Goal: Transaction & Acquisition: Purchase product/service

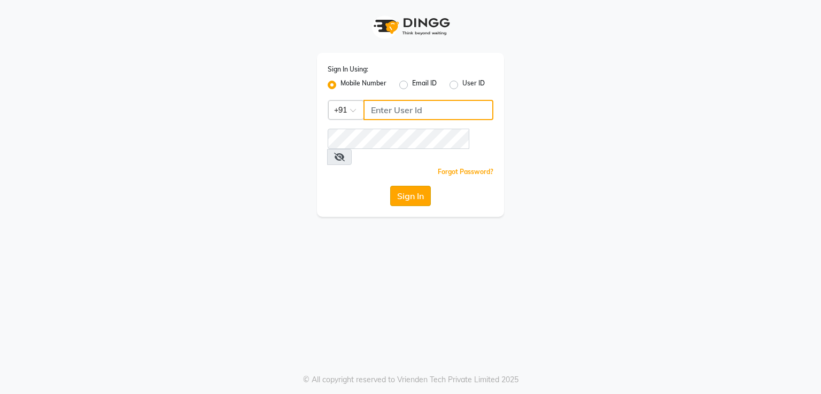
type input "9921216323"
click at [409, 186] on button "Sign In" at bounding box center [410, 196] width 41 height 20
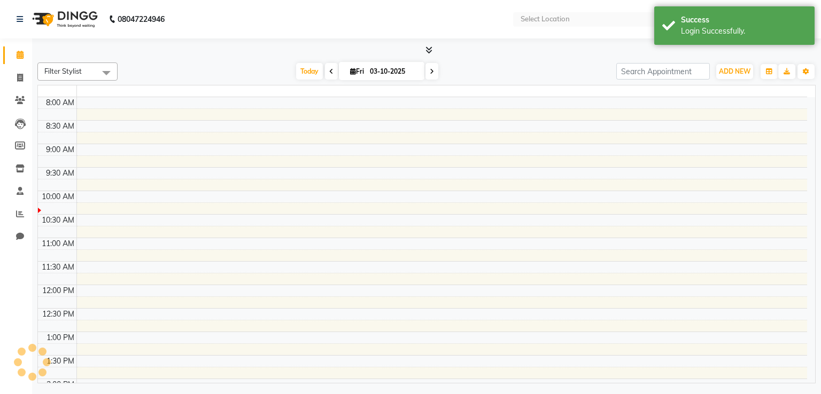
select select "en"
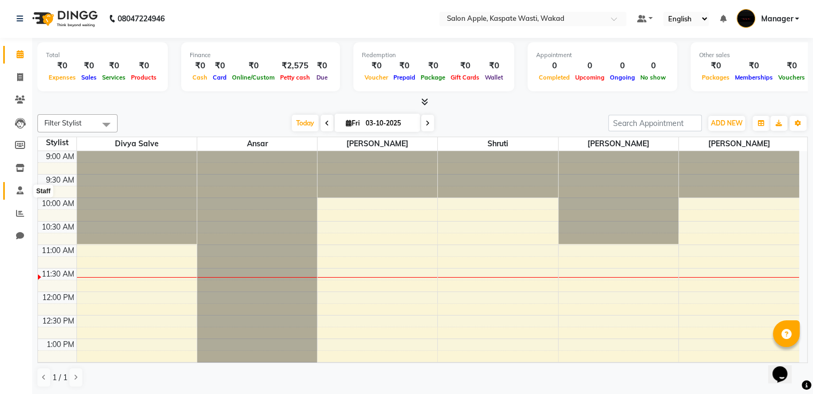
click at [18, 191] on icon at bounding box center [20, 191] width 7 height 8
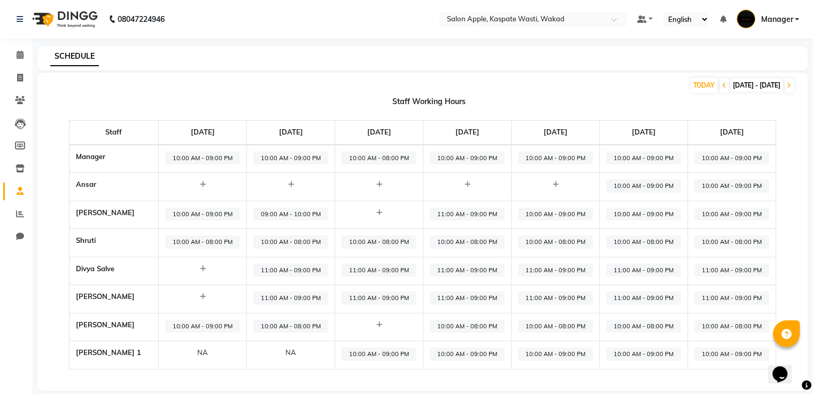
click at [560, 294] on span "11:00 AM - 09:00 PM" at bounding box center [555, 298] width 75 height 13
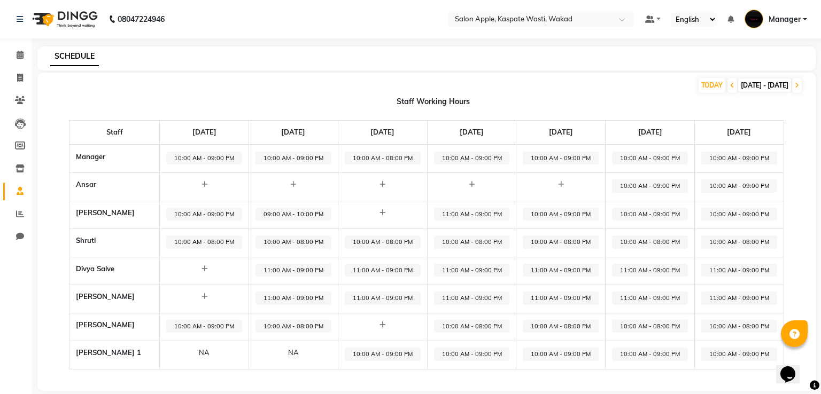
select select "11:00 AM"
select select "09:00 PM"
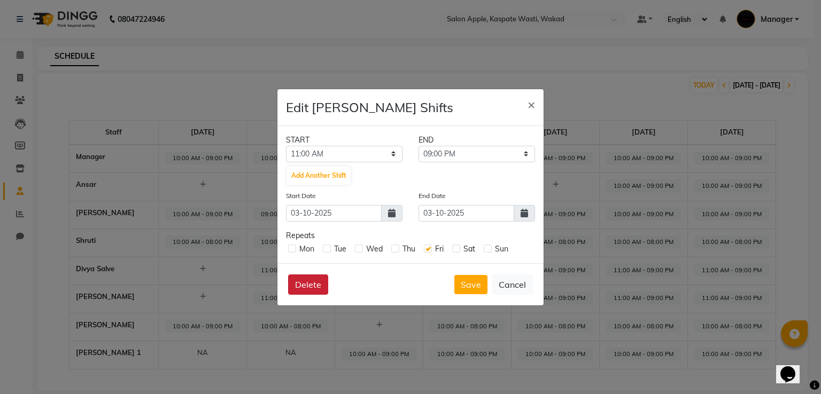
click at [318, 281] on button "Delete" at bounding box center [308, 285] width 40 height 20
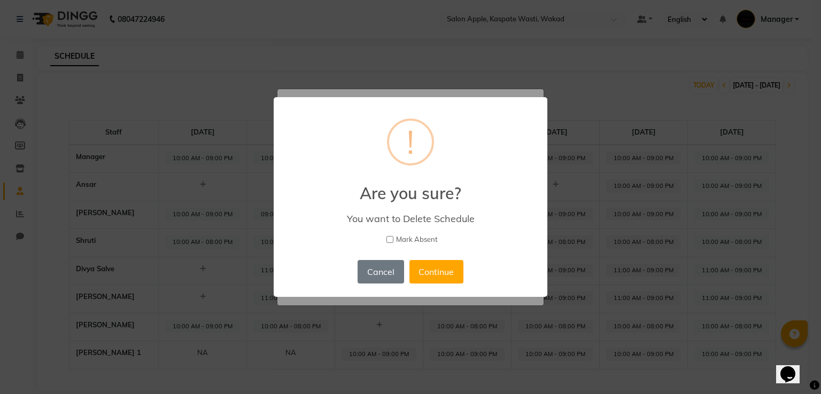
click at [390, 239] on input "Mark Absent" at bounding box center [389, 239] width 7 height 7
checkbox input "true"
click at [445, 266] on button "Continue" at bounding box center [436, 272] width 54 height 24
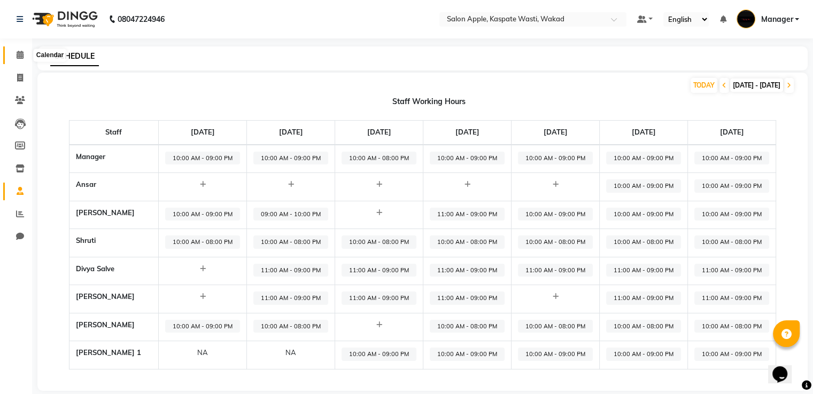
click at [11, 51] on span at bounding box center [20, 55] width 19 height 12
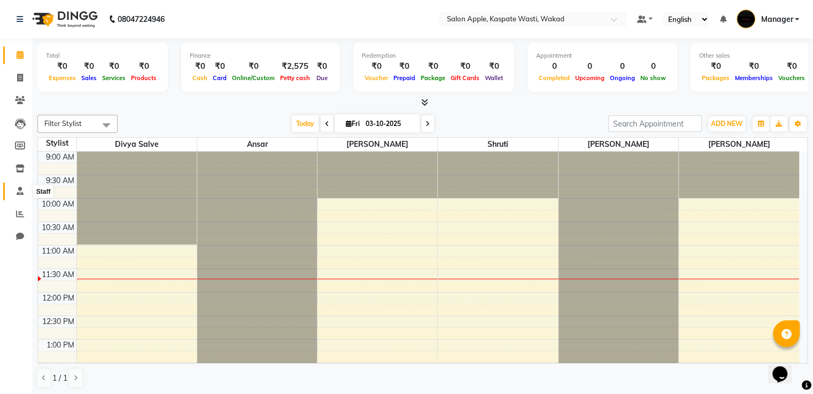
click at [19, 195] on icon at bounding box center [20, 191] width 7 height 8
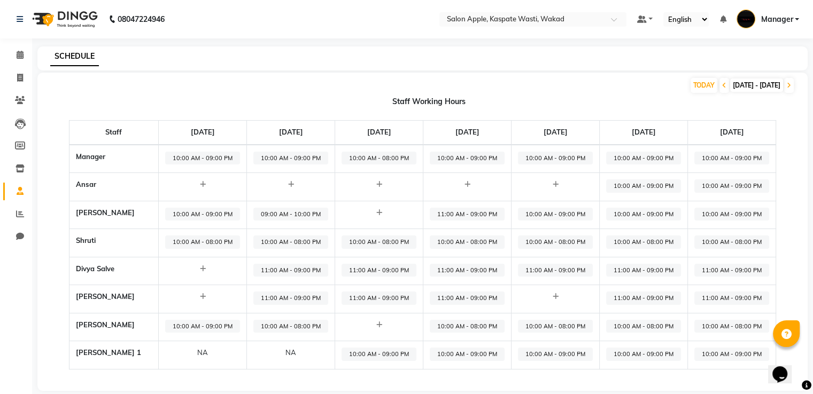
click at [558, 296] on icon at bounding box center [556, 296] width 6 height 7
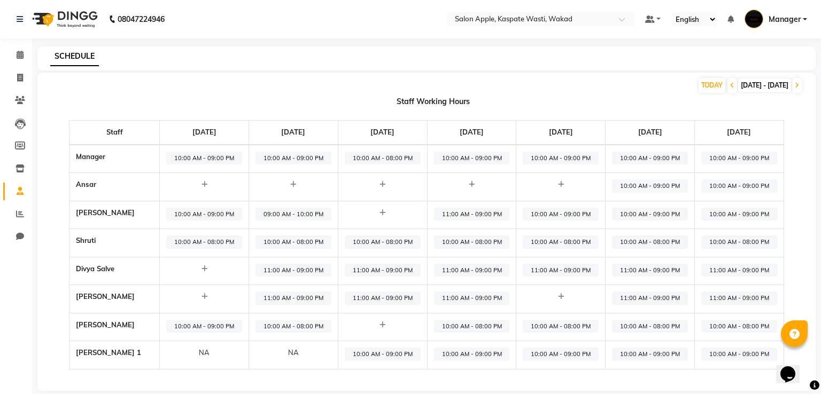
select select "09:00 AM"
select select "10:00 PM"
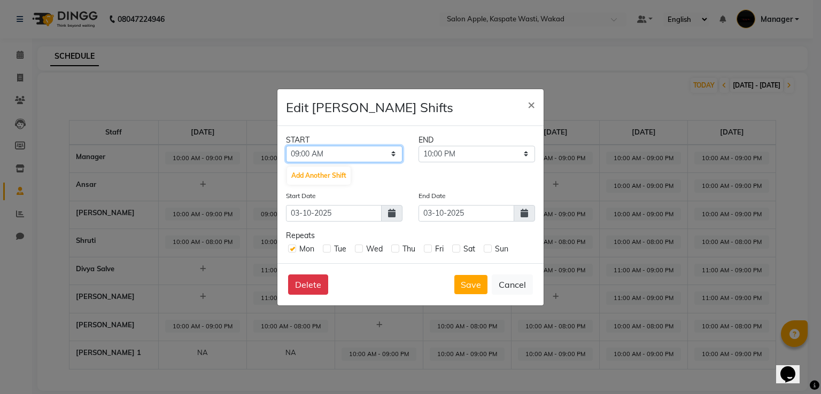
click at [378, 150] on select "12:00 AM 12:15 AM 12:30 AM 12:45 AM 01:00 AM 01:15 AM 01:30 AM 01:45 AM 02:00 A…" at bounding box center [344, 154] width 116 height 17
click at [445, 142] on div "END" at bounding box center [476, 140] width 133 height 11
click at [445, 151] on select "09:15 AM 09:30 AM 09:45 AM 10:00 AM 10:15 AM 10:30 AM 10:45 AM 11:00 AM 11:15 A…" at bounding box center [476, 154] width 116 height 17
click at [339, 152] on select "12:00 AM 12:15 AM 12:30 AM 12:45 AM 01:00 AM 01:15 AM 01:30 AM 01:45 AM 02:00 A…" at bounding box center [344, 154] width 116 height 17
select select "11:00 PM"
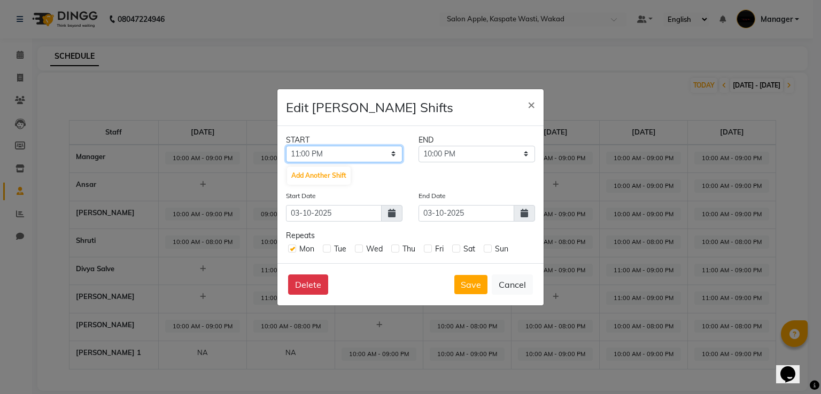
click at [286, 146] on select "12:00 AM 12:15 AM 12:30 AM 12:45 AM 01:00 AM 01:15 AM 01:30 AM 01:45 AM 02:00 A…" at bounding box center [344, 154] width 116 height 17
click at [468, 153] on select "11:15 PM 11:30 PM 11:45 PM" at bounding box center [476, 154] width 116 height 17
click at [523, 152] on select "11:15 PM 11:30 PM 11:45 PM" at bounding box center [476, 154] width 116 height 17
click at [528, 104] on span "×" at bounding box center [530, 104] width 7 height 16
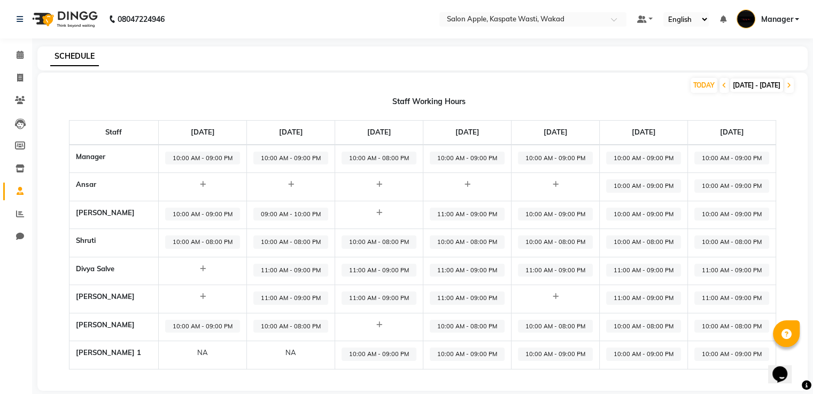
click at [557, 328] on span "10:00 AM - 08:00 PM" at bounding box center [555, 326] width 75 height 13
select select "10:00 AM"
select select "08:00 PM"
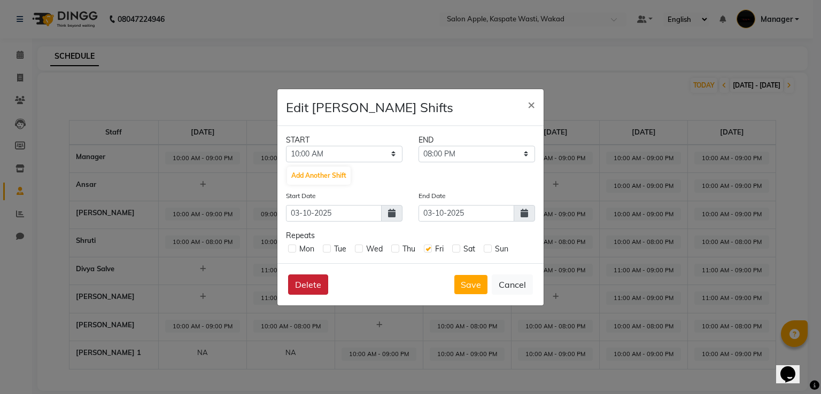
click at [304, 285] on button "Delete" at bounding box center [308, 285] width 40 height 20
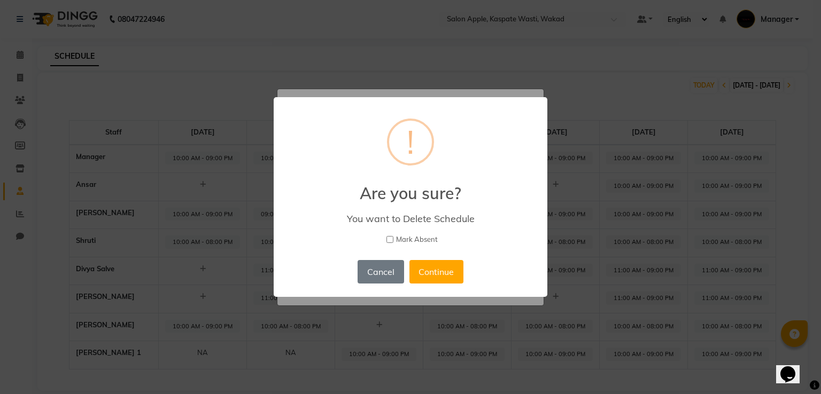
click at [390, 240] on input "Mark Absent" at bounding box center [389, 239] width 7 height 7
checkbox input "true"
click at [437, 278] on button "Continue" at bounding box center [436, 272] width 54 height 24
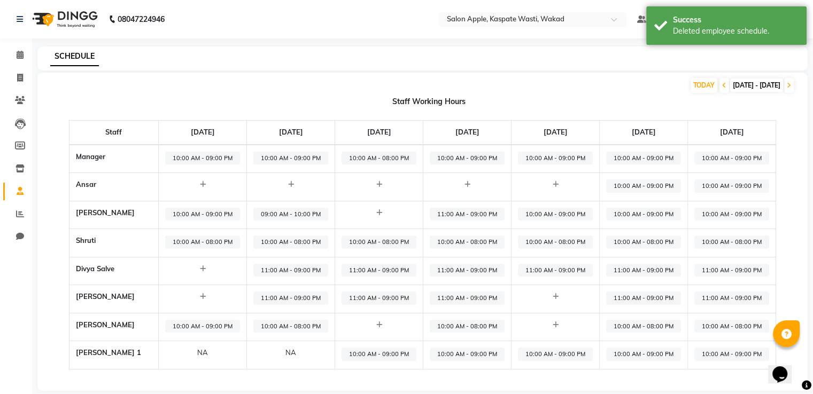
click at [558, 297] on icon at bounding box center [556, 296] width 6 height 7
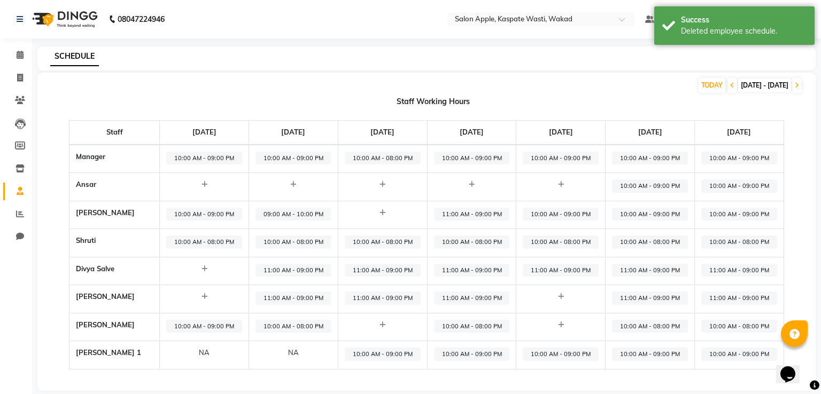
select select "09:00 AM"
select select "10:00 PM"
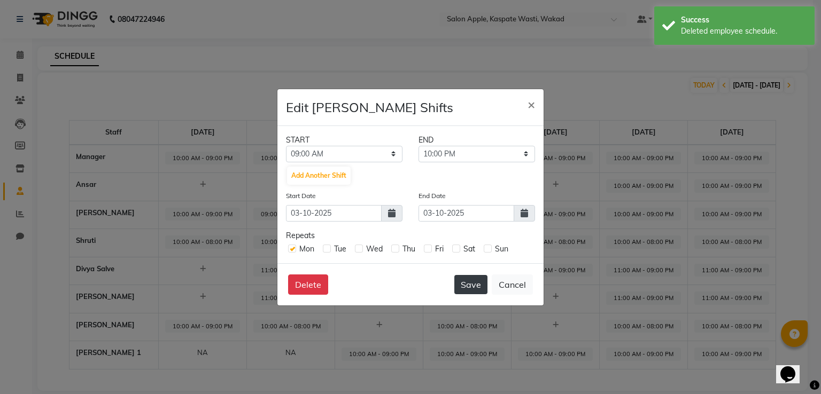
click at [478, 279] on button "Save" at bounding box center [470, 284] width 33 height 19
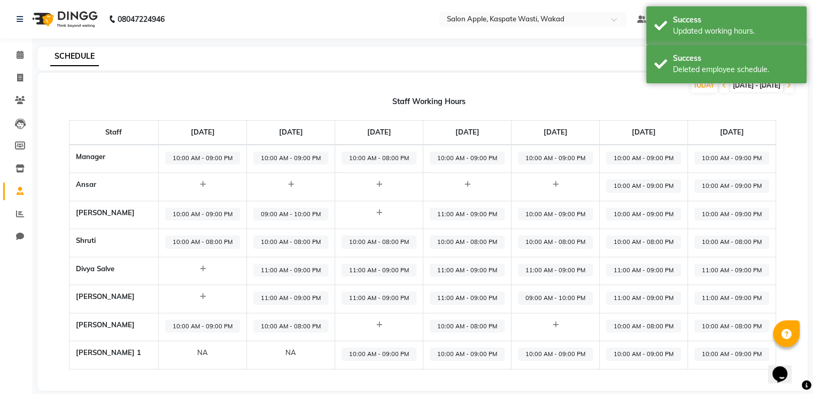
click at [563, 293] on span "09:00 AM - 10:00 PM" at bounding box center [555, 298] width 75 height 13
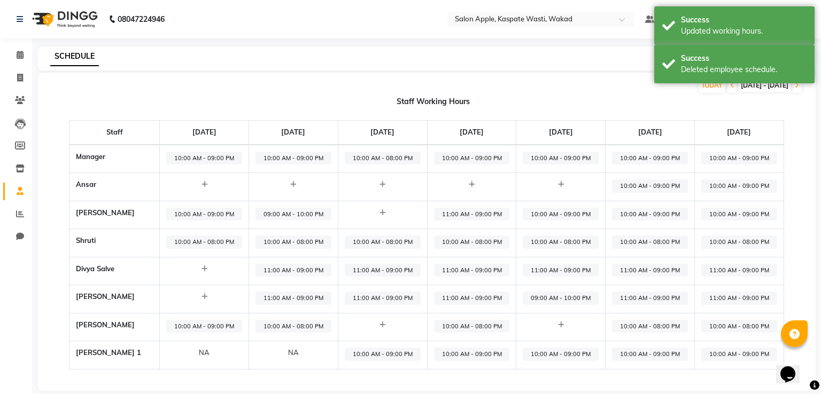
select select "09:00 AM"
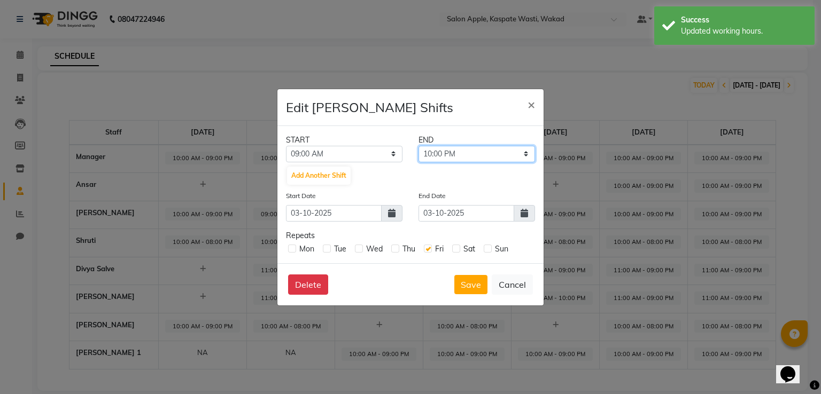
click at [473, 155] on select "09:15 AM 09:30 AM 09:45 AM 10:00 AM 10:15 AM 10:30 AM 10:45 AM 11:00 AM 11:15 A…" at bounding box center [476, 154] width 116 height 17
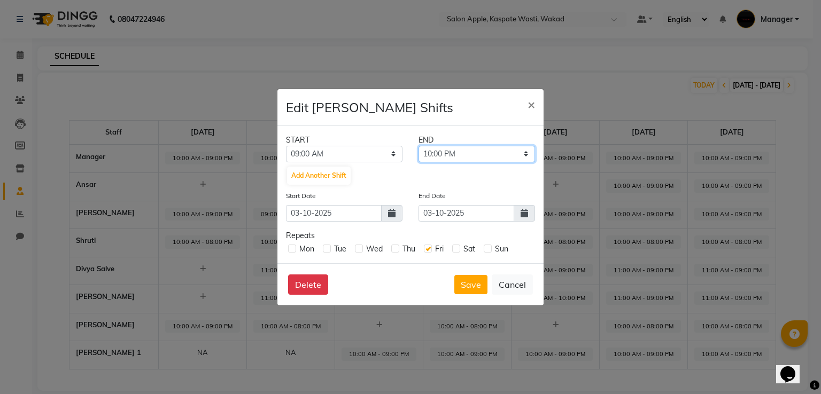
select select "09:00 PM"
click at [418, 146] on select "09:15 AM 09:30 AM 09:45 AM 10:00 AM 10:15 AM 10:30 AM 10:45 AM 11:00 AM 11:15 A…" at bounding box center [476, 154] width 116 height 17
click at [366, 149] on select "12:00 AM 12:15 AM 12:30 AM 12:45 AM 01:00 AM 01:15 AM 01:30 AM 01:45 AM 02:00 A…" at bounding box center [344, 154] width 116 height 17
select select "11:00 AM"
click at [286, 146] on select "12:00 AM 12:15 AM 12:30 AM 12:45 AM 01:00 AM 01:15 AM 01:30 AM 01:45 AM 02:00 A…" at bounding box center [344, 154] width 116 height 17
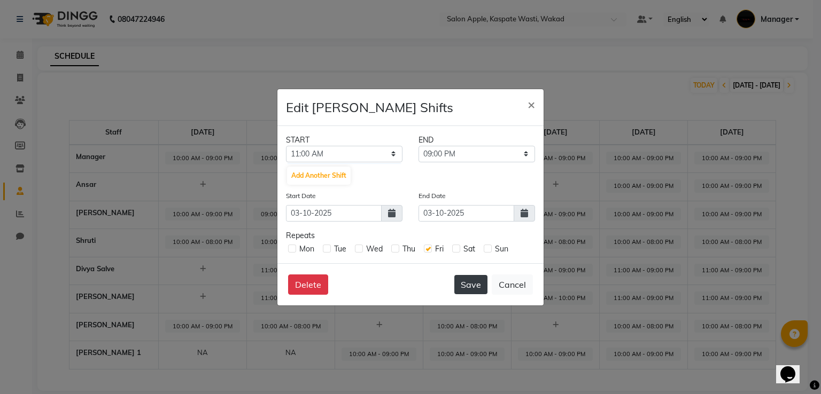
click at [480, 290] on button "Save" at bounding box center [470, 284] width 33 height 19
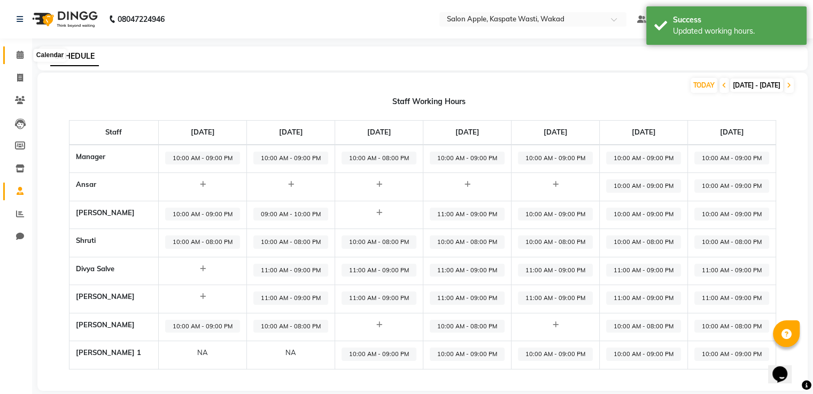
click at [24, 54] on span at bounding box center [20, 55] width 19 height 12
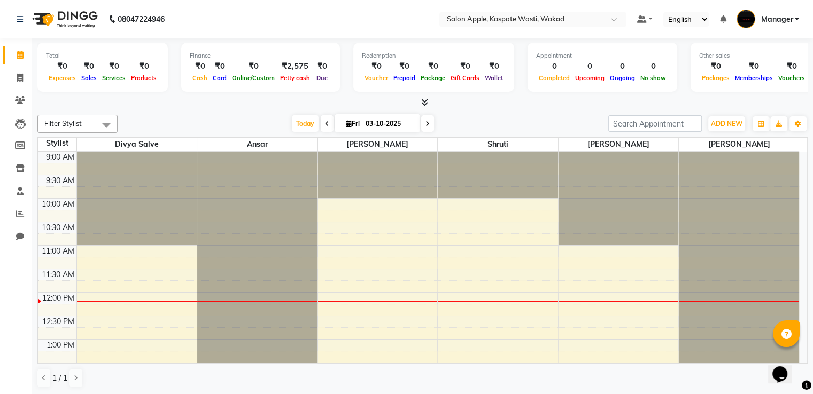
click at [214, 123] on div "Today Fri 03-10-2025" at bounding box center [363, 124] width 480 height 16
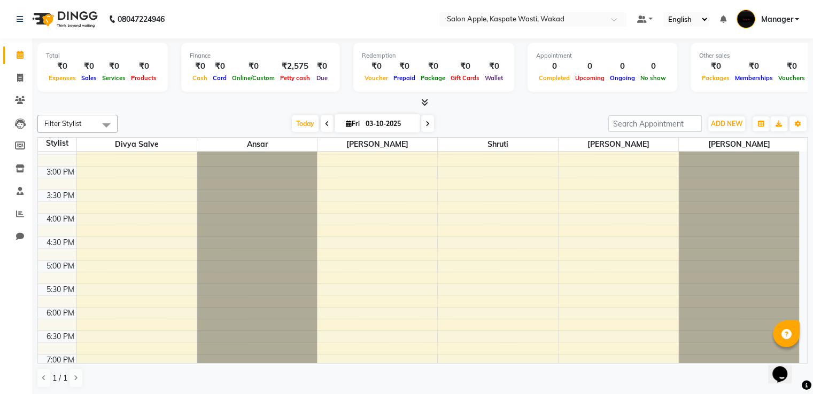
scroll to position [1, 0]
click at [426, 98] on icon at bounding box center [424, 102] width 7 height 8
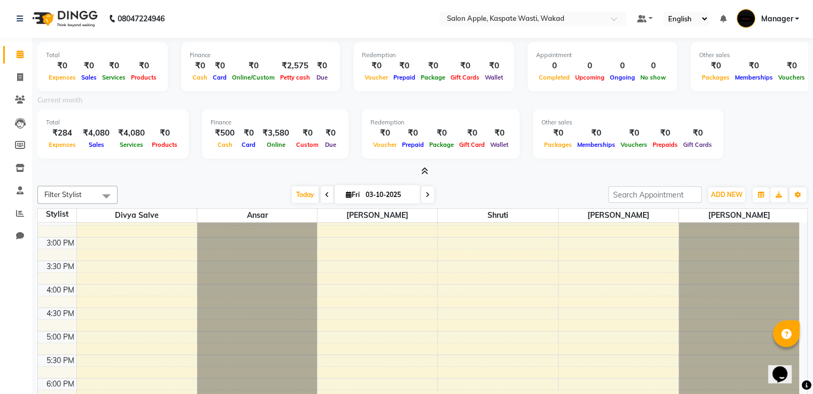
click at [427, 167] on icon at bounding box center [424, 171] width 7 height 8
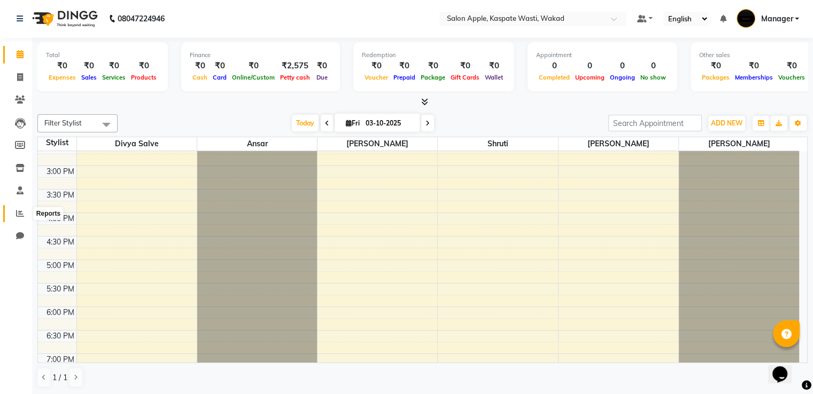
click at [19, 209] on icon at bounding box center [20, 213] width 8 height 8
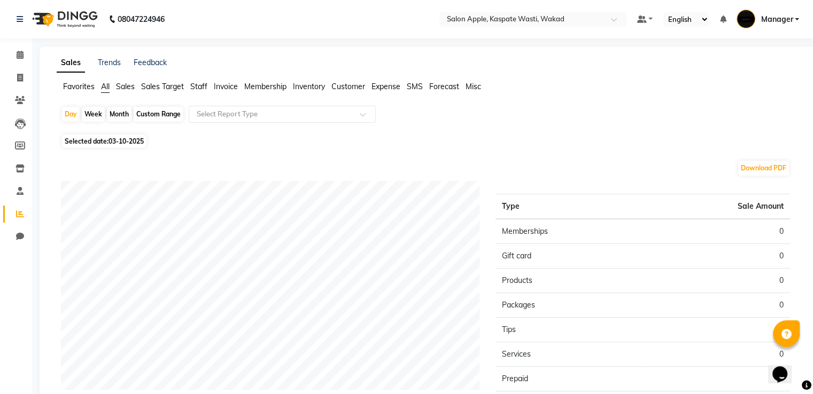
click at [385, 89] on span "Expense" at bounding box center [385, 87] width 29 height 10
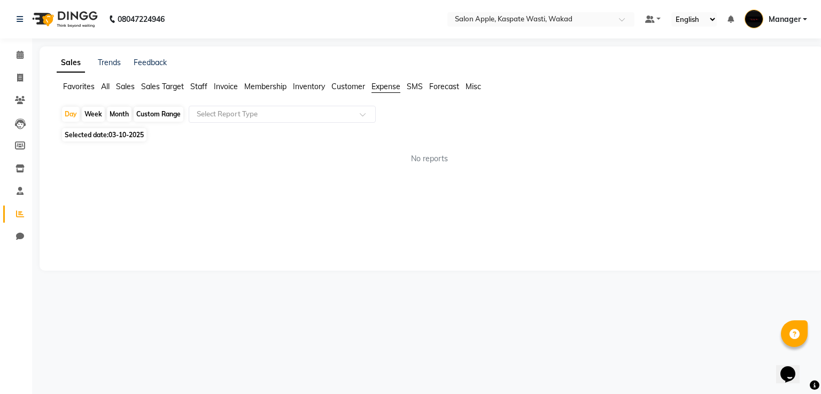
click at [110, 135] on span "03-10-2025" at bounding box center [125, 135] width 35 height 8
select select "10"
select select "2025"
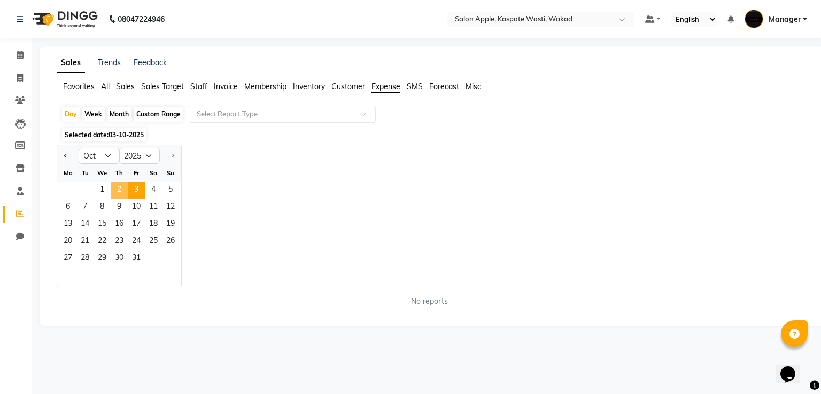
click at [121, 191] on span "2" at bounding box center [119, 190] width 17 height 17
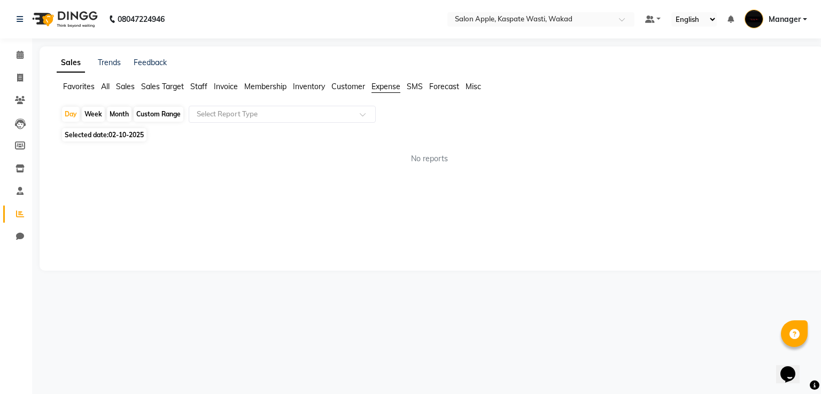
click at [118, 139] on span "02-10-2025" at bounding box center [125, 135] width 35 height 8
select select "10"
select select "2025"
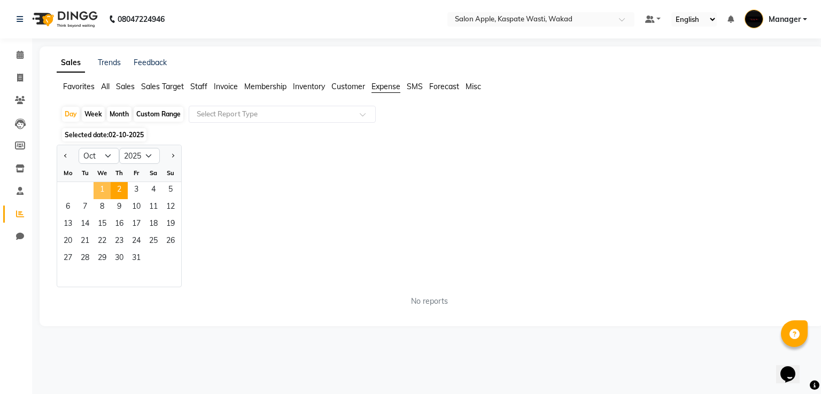
click at [103, 189] on span "1" at bounding box center [102, 190] width 17 height 17
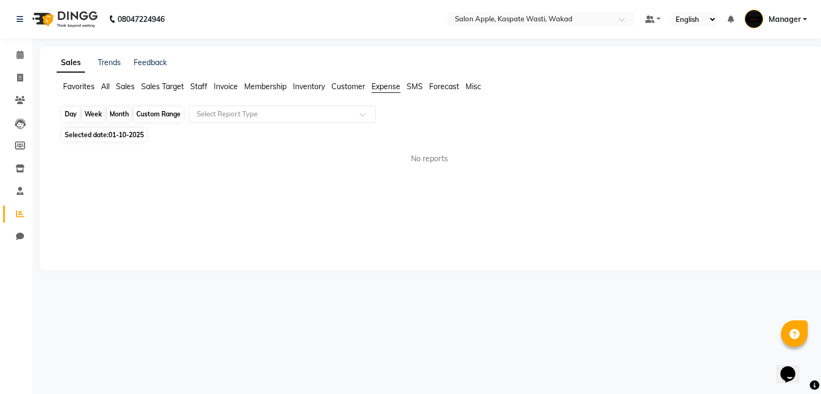
click at [72, 119] on div "Day" at bounding box center [71, 114] width 18 height 15
select select "10"
select select "2025"
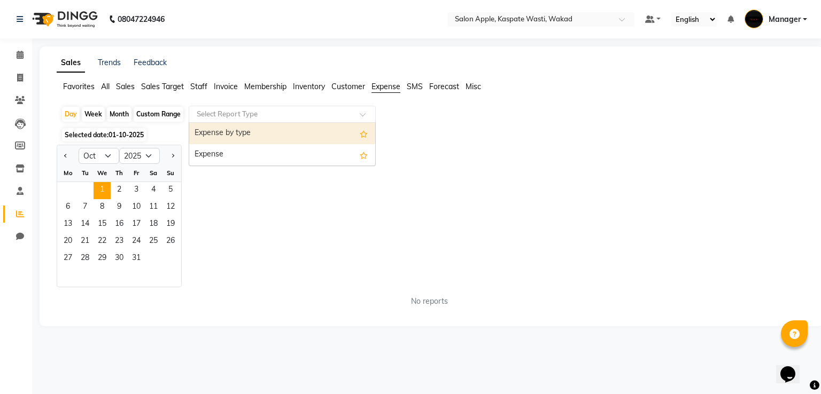
click at [303, 114] on input "text" at bounding box center [272, 114] width 154 height 11
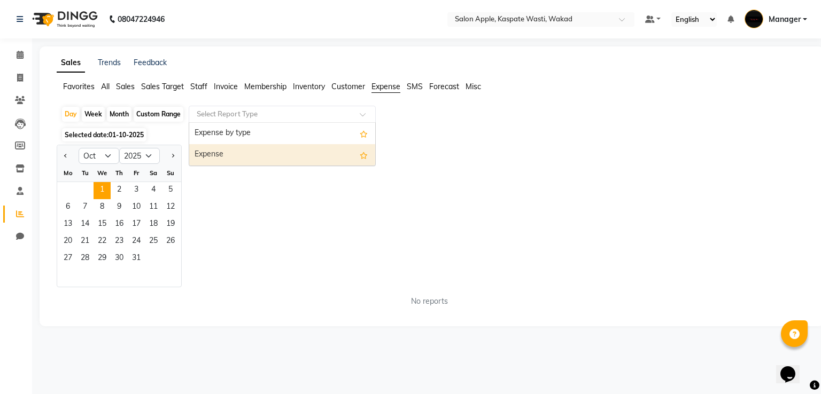
click at [299, 148] on div "Expense" at bounding box center [282, 154] width 186 height 21
select select "full_report"
select select "csv"
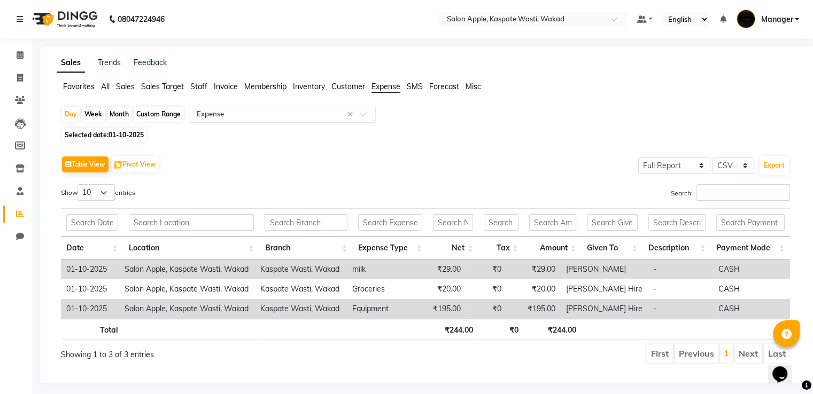
click at [128, 130] on span "Selected date: 01-10-2025" at bounding box center [104, 134] width 84 height 13
select select "10"
select select "2025"
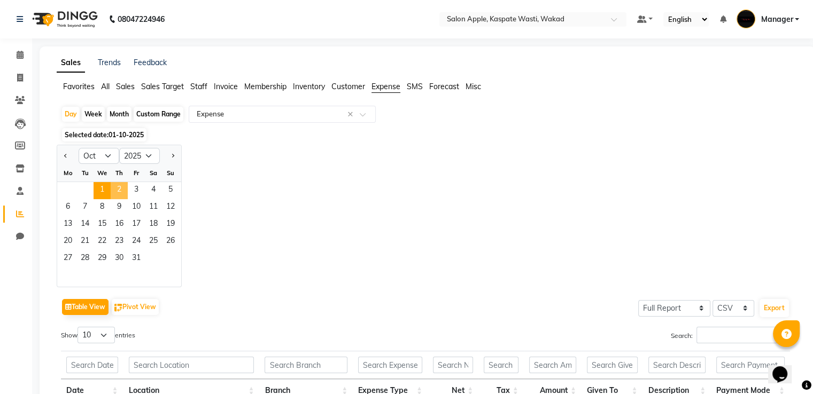
click at [123, 189] on span "2" at bounding box center [119, 190] width 17 height 17
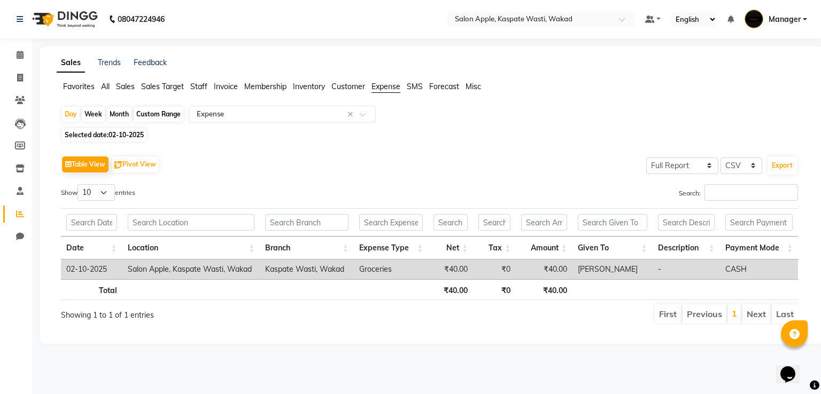
click at [123, 136] on span "02-10-2025" at bounding box center [125, 135] width 35 height 8
select select "10"
select select "2025"
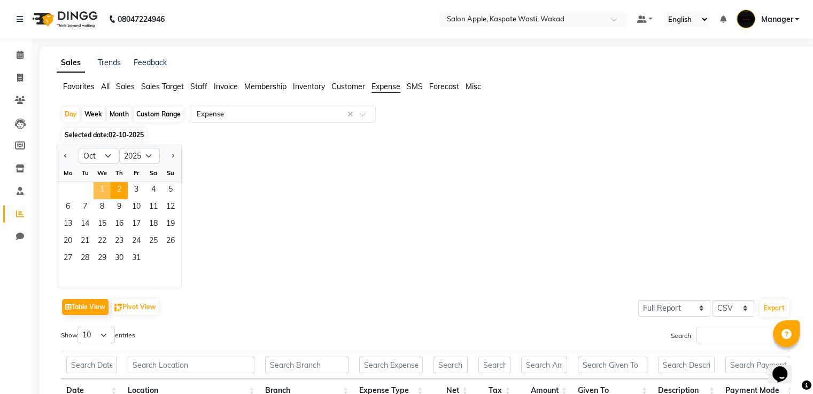
click at [107, 191] on span "1" at bounding box center [102, 190] width 17 height 17
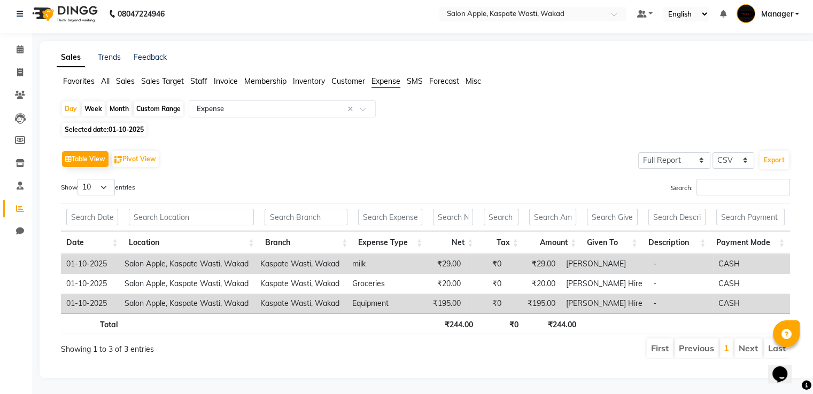
scroll to position [13, 0]
click at [20, 68] on icon at bounding box center [20, 72] width 6 height 8
select select "7956"
select select "service"
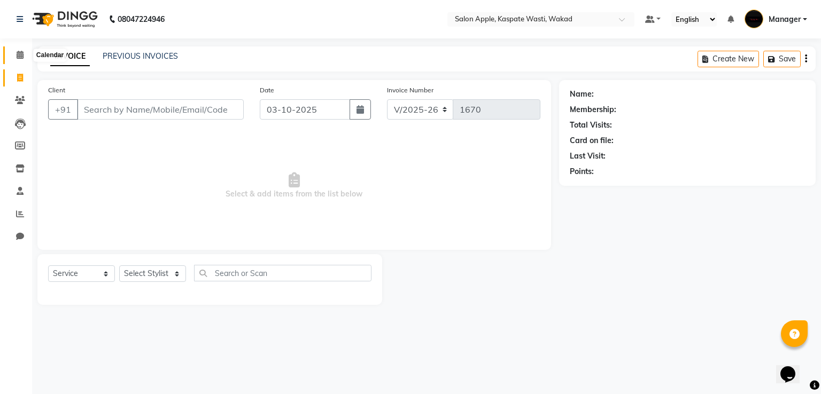
click at [18, 58] on icon at bounding box center [20, 55] width 7 height 8
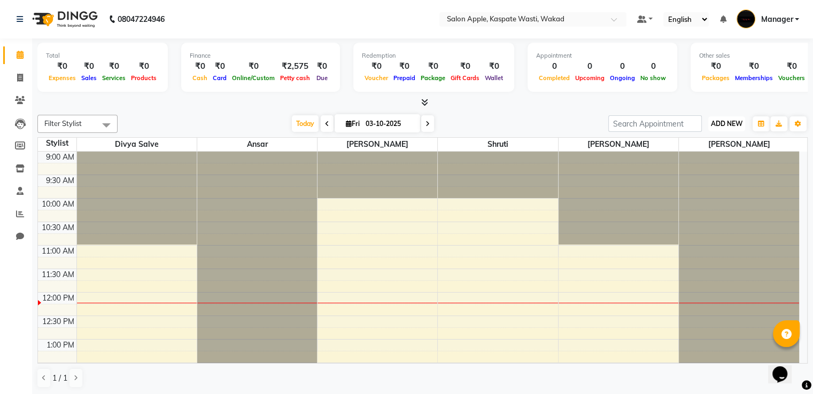
click at [740, 122] on span "ADD NEW" at bounding box center [727, 124] width 32 height 8
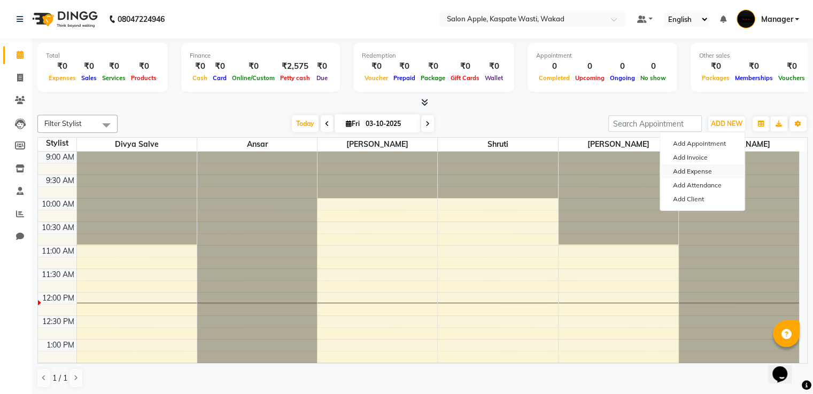
click at [716, 170] on link "Add Expense" at bounding box center [702, 172] width 84 height 14
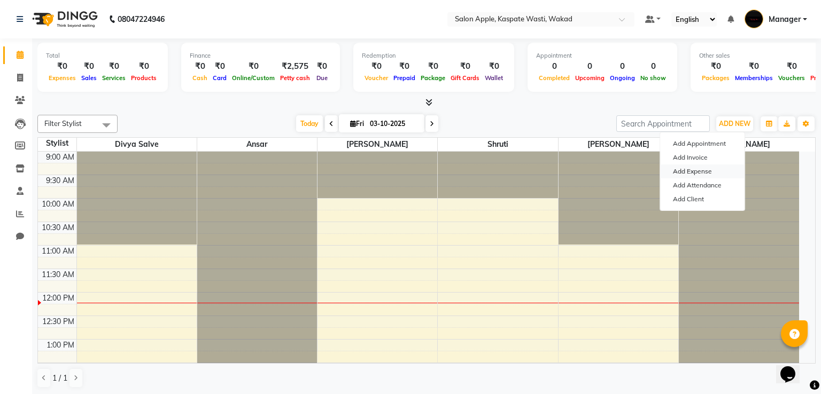
select select "1"
select select "7104"
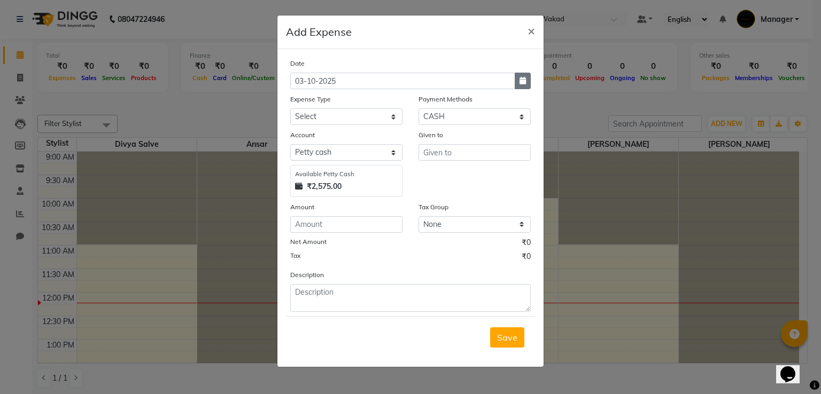
click at [522, 77] on button "button" at bounding box center [523, 81] width 16 height 17
select select "10"
select select "2025"
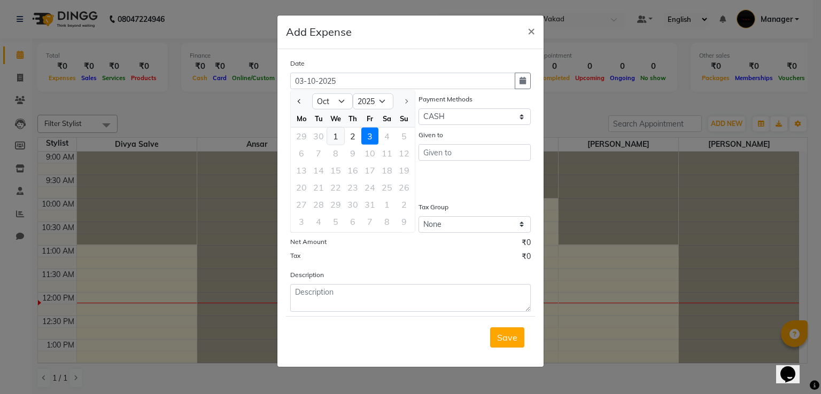
click at [342, 137] on div "1" at bounding box center [335, 136] width 17 height 17
type input "01-10-2025"
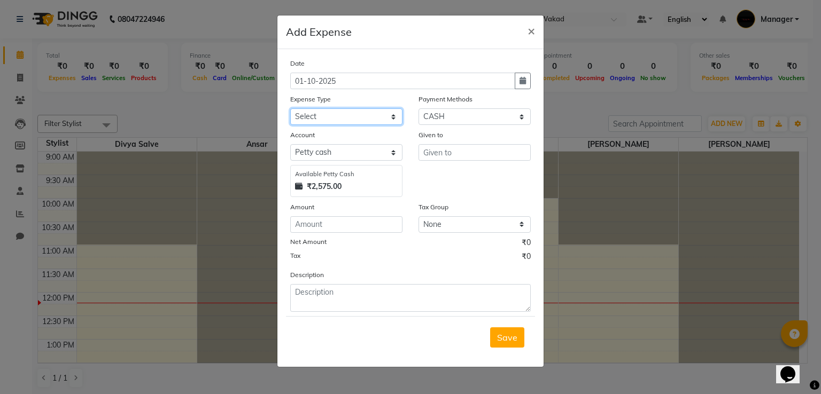
click at [321, 117] on select "Select CASH HANDED OVER TO OWNER Client Snacks Equipment Groceries House keepin…" at bounding box center [346, 116] width 112 height 17
select select "13332"
click at [290, 110] on select "Select CASH HANDED OVER TO OWNER Client Snacks Equipment Groceries House keepin…" at bounding box center [346, 116] width 112 height 17
click at [427, 112] on select "Select CASH CARD ONLINE LUZO GPay UPI Deal.mu DefiDeal MariDeal Prepaid Package…" at bounding box center [474, 116] width 112 height 17
click at [418, 110] on select "Select CASH CARD ONLINE LUZO GPay UPI Deal.mu DefiDeal MariDeal Prepaid Package…" at bounding box center [474, 116] width 112 height 17
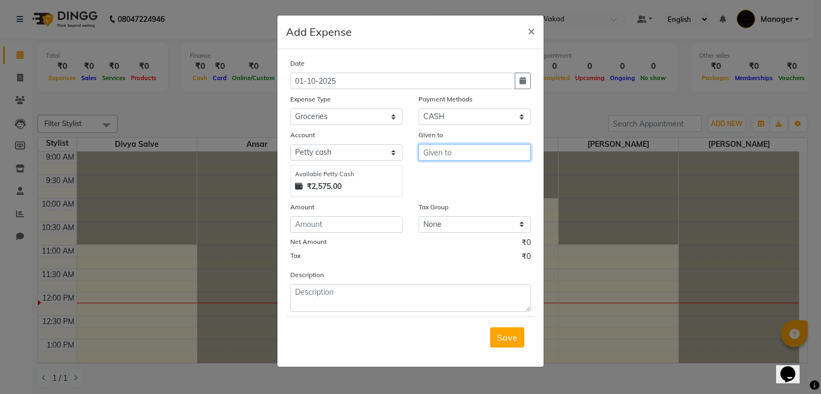
click at [444, 154] on input "text" at bounding box center [474, 152] width 112 height 17
type input "V"
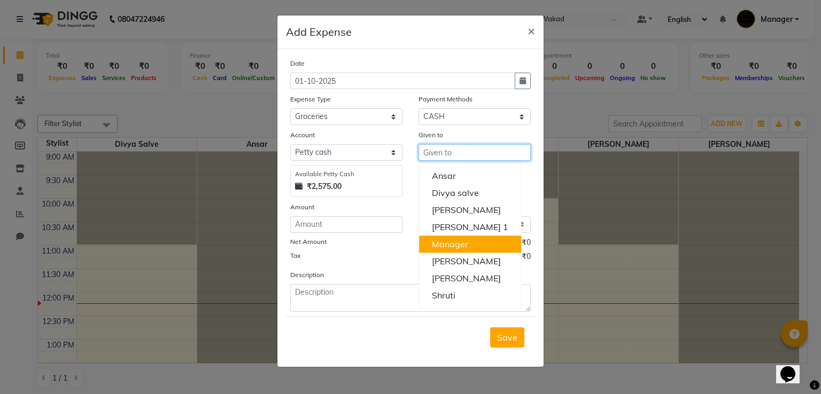
click at [466, 243] on ngb-highlight "Manager" at bounding box center [450, 244] width 36 height 11
type input "Manager"
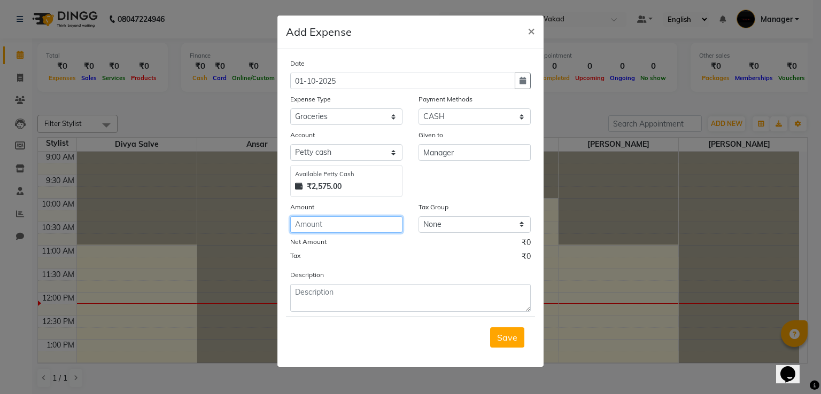
click at [325, 229] on input "number" at bounding box center [346, 224] width 112 height 17
type input "100"
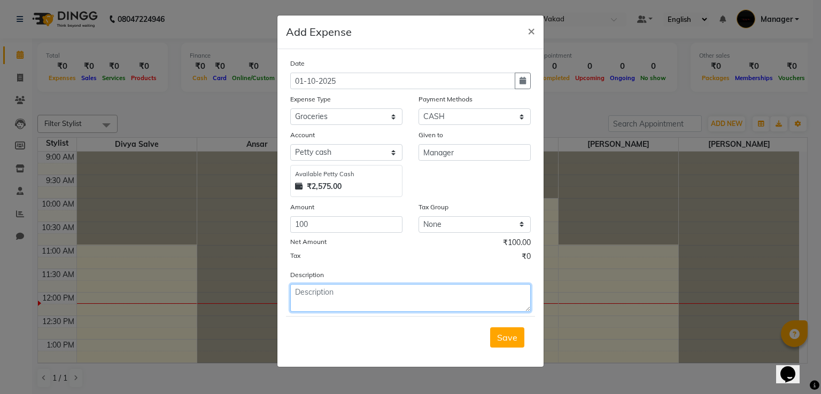
click at [333, 296] on textarea at bounding box center [410, 298] width 240 height 28
type textarea "FOR DECORATION"
click at [518, 338] on button "Save" at bounding box center [507, 338] width 34 height 20
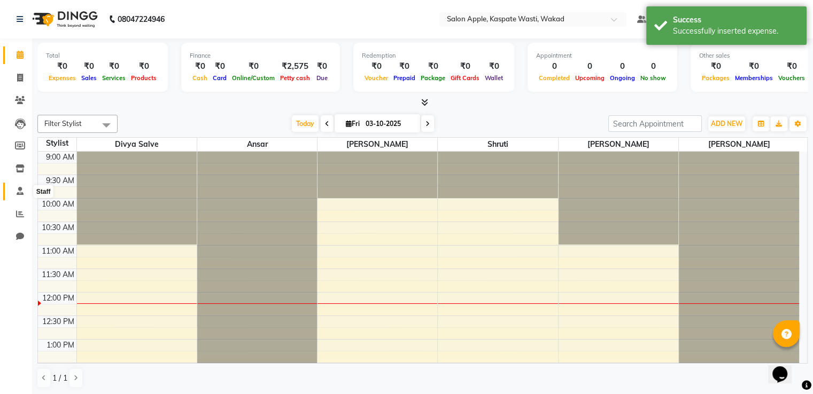
click at [19, 191] on icon at bounding box center [20, 191] width 7 height 8
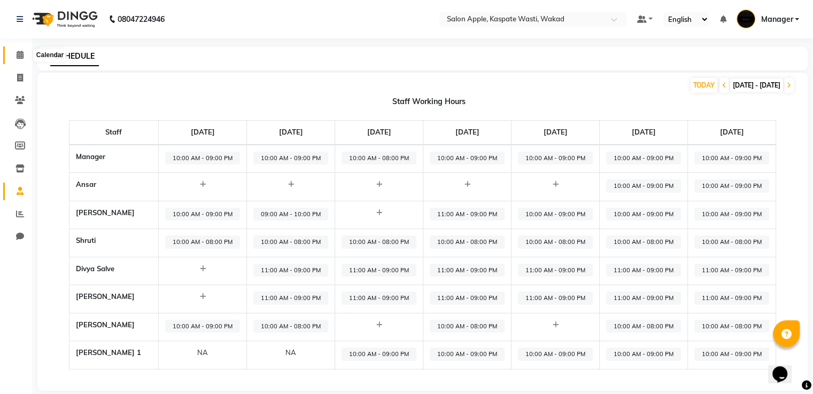
click at [21, 52] on icon at bounding box center [20, 55] width 7 height 8
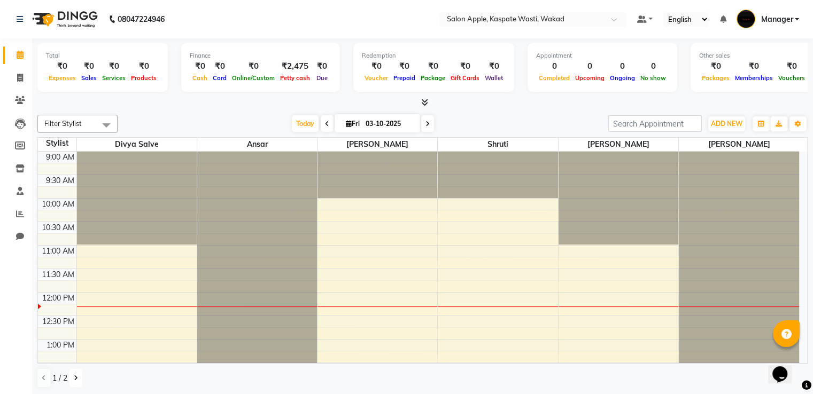
click at [74, 382] on button at bounding box center [75, 378] width 13 height 18
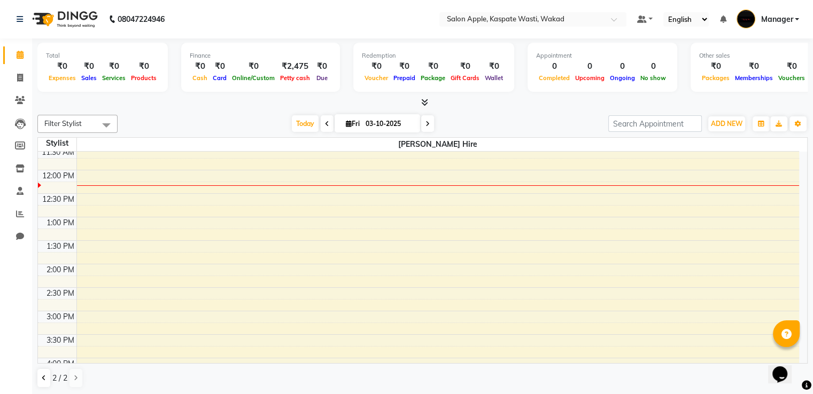
scroll to position [267, 0]
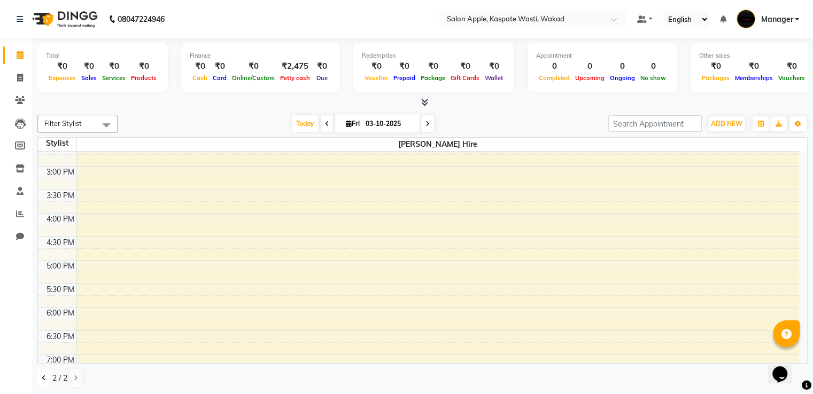
click at [43, 377] on icon at bounding box center [44, 378] width 4 height 6
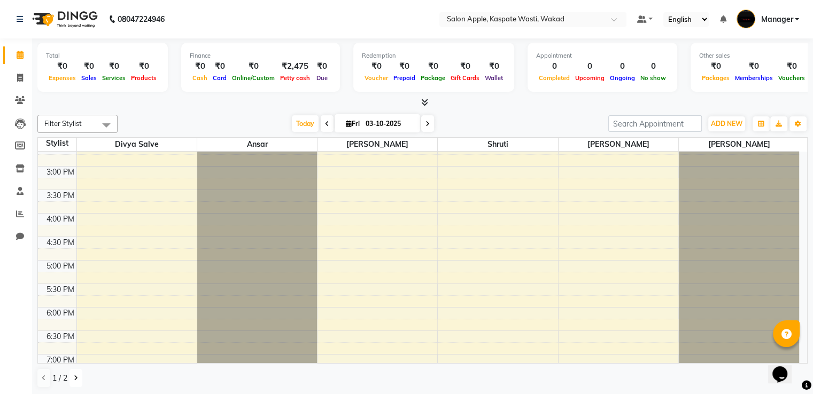
click at [79, 380] on button at bounding box center [75, 378] width 13 height 18
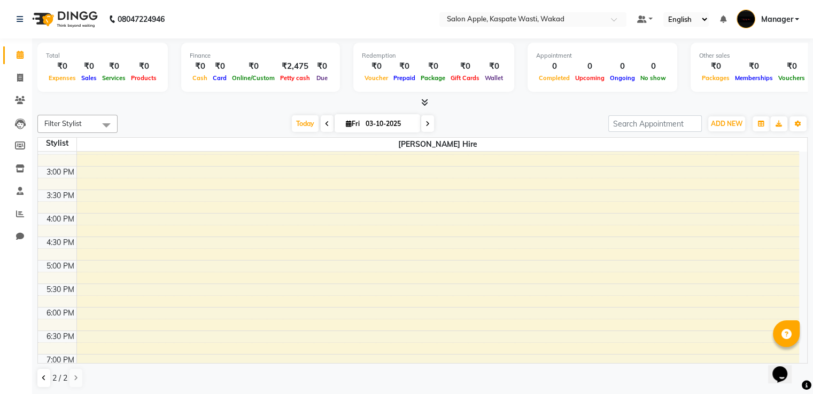
scroll to position [0, 0]
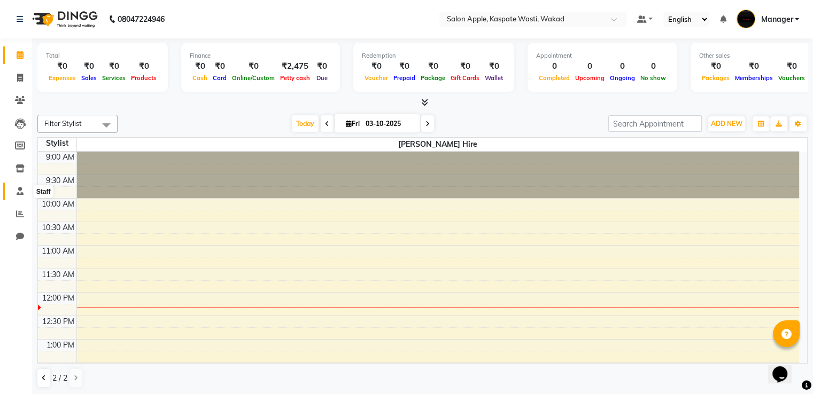
click at [19, 192] on icon at bounding box center [20, 191] width 7 height 8
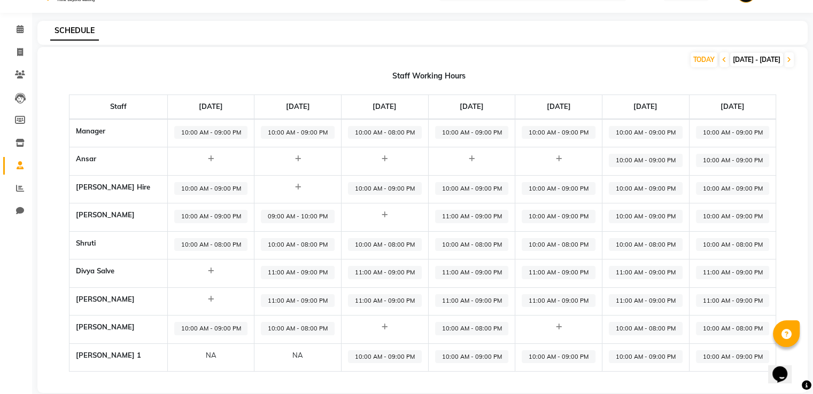
scroll to position [40, 0]
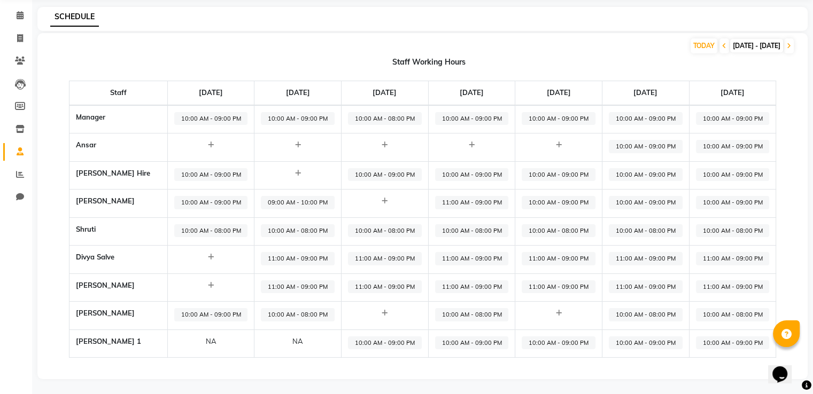
click at [561, 142] on icon at bounding box center [559, 145] width 6 height 7
select select "09:00 AM"
select select "10:00 PM"
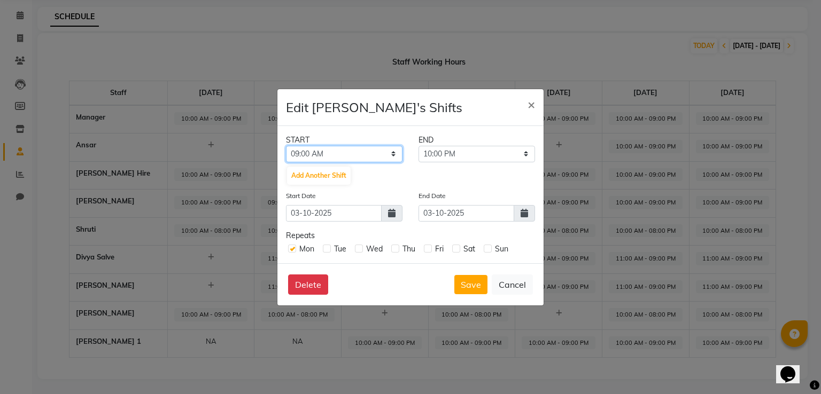
click at [394, 149] on select "12:00 AM 12:15 AM 12:30 AM 12:45 AM 01:00 AM 01:15 AM 01:30 AM 01:45 AM 02:00 A…" at bounding box center [344, 154] width 116 height 17
click at [471, 279] on button "Save" at bounding box center [470, 284] width 33 height 19
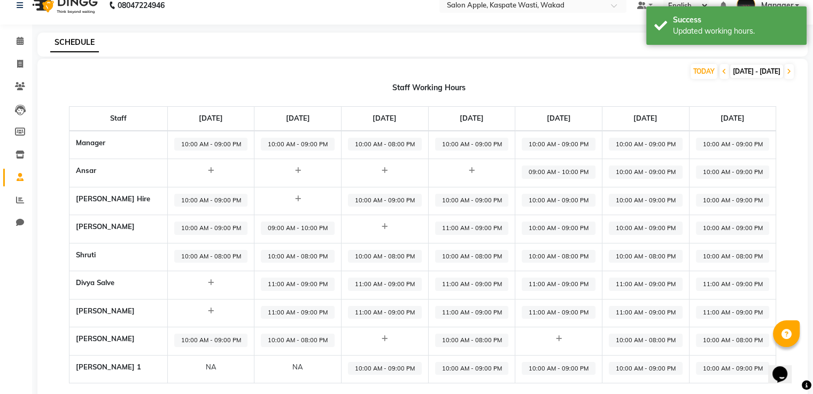
scroll to position [0, 0]
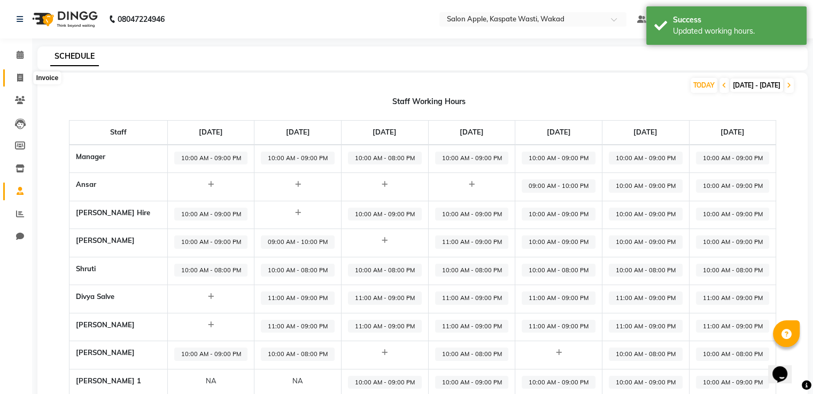
click at [23, 80] on span at bounding box center [20, 78] width 19 height 12
select select "service"
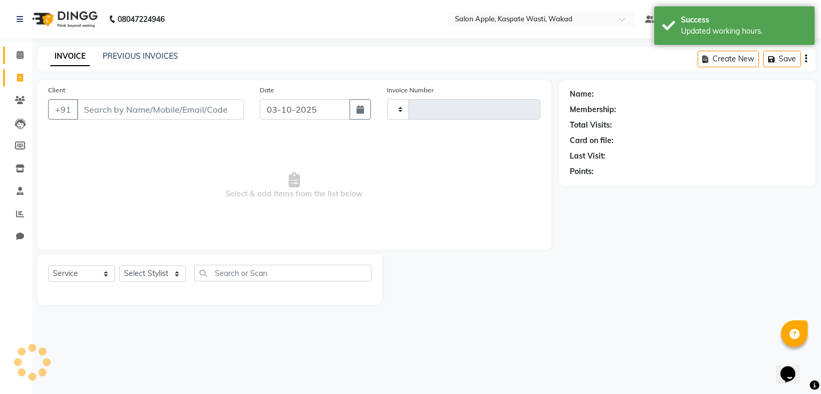
type input "1670"
select select "7956"
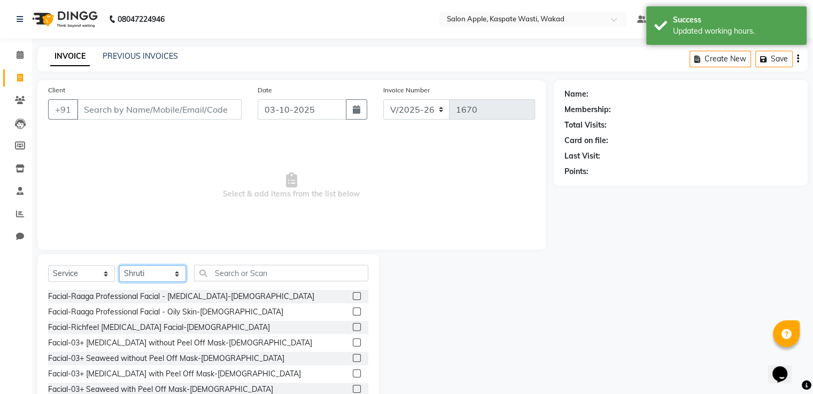
click at [152, 276] on select "Select Stylist Ansar Divya salve [PERSON_NAME] [PERSON_NAME] 1 Manager [PERSON_…" at bounding box center [152, 274] width 67 height 17
select select "80185"
click at [119, 266] on select "Select Stylist Ansar Divya salve [PERSON_NAME] [PERSON_NAME] 1 Manager [PERSON_…" at bounding box center [152, 274] width 67 height 17
click at [217, 276] on input "text" at bounding box center [281, 273] width 174 height 17
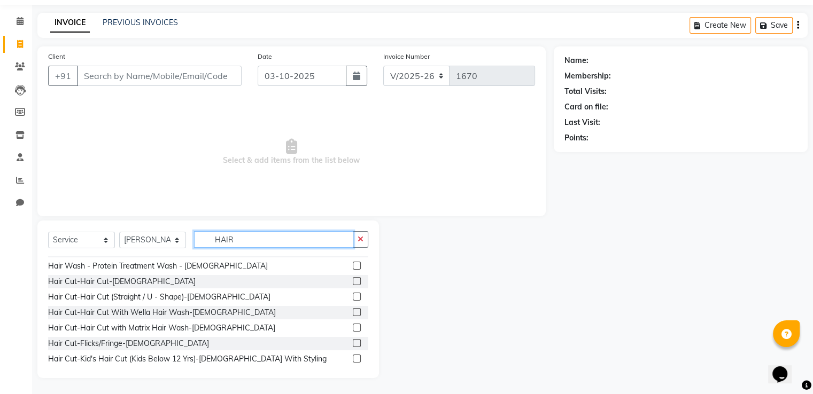
scroll to position [160, 0]
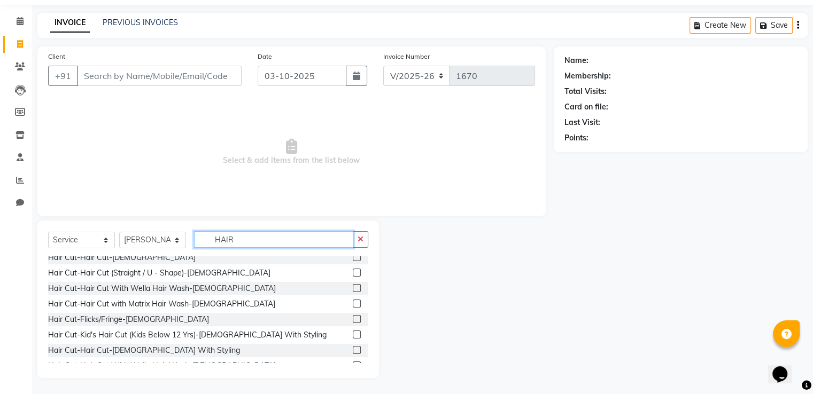
type input "HAIR"
click at [353, 347] on label at bounding box center [357, 350] width 8 height 8
click at [353, 347] on input "checkbox" at bounding box center [356, 350] width 7 height 7
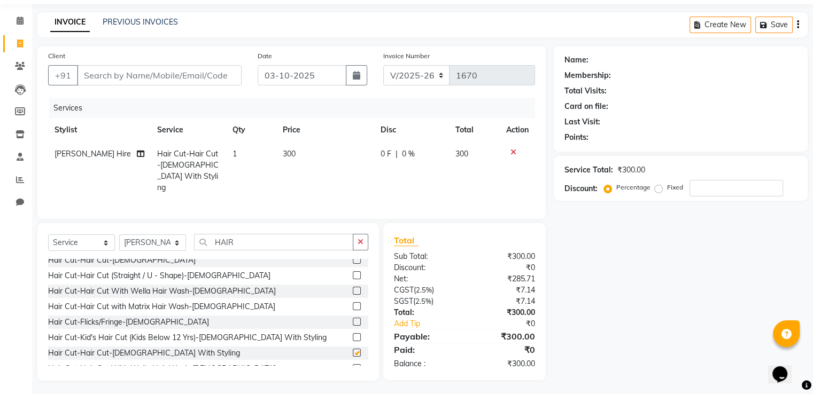
checkbox input "false"
click at [137, 73] on input "Client" at bounding box center [159, 75] width 165 height 20
type input "7"
type input "0"
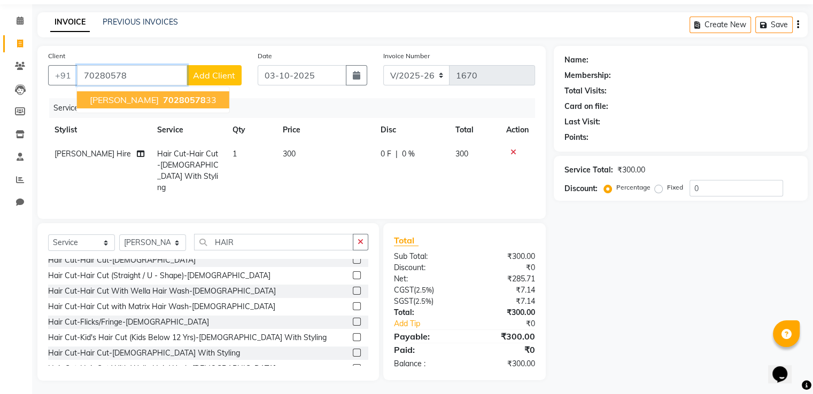
click at [163, 103] on span "70280578" at bounding box center [184, 100] width 43 height 11
type input "7028057833"
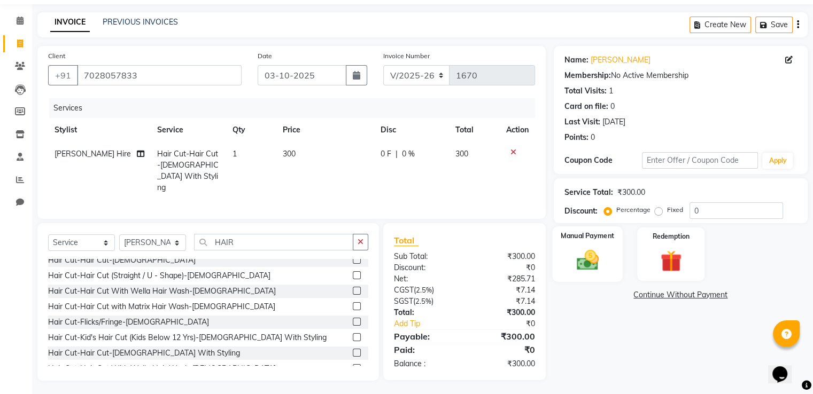
click at [596, 249] on img at bounding box center [587, 261] width 36 height 26
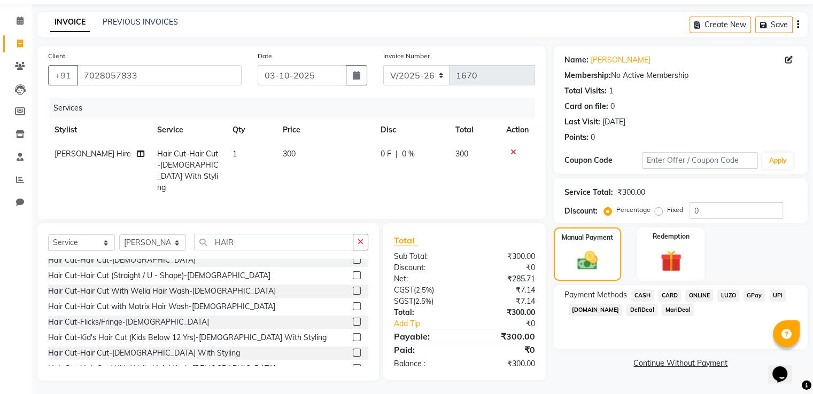
click at [698, 294] on span "ONLINE" at bounding box center [699, 296] width 28 height 12
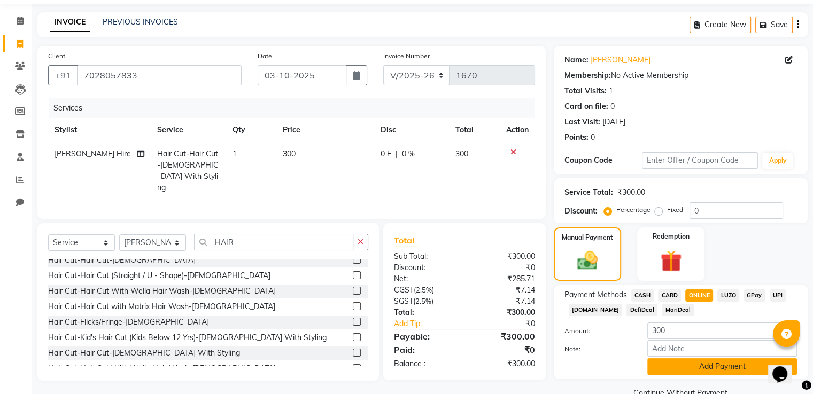
click at [712, 368] on button "Add Payment" at bounding box center [722, 367] width 150 height 17
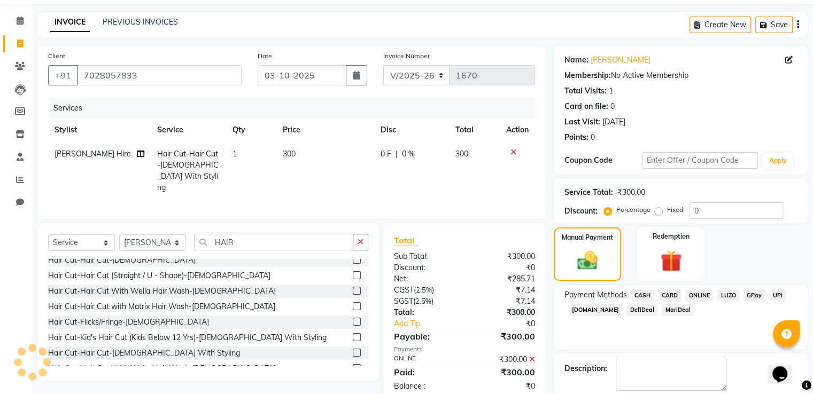
scroll to position [87, 0]
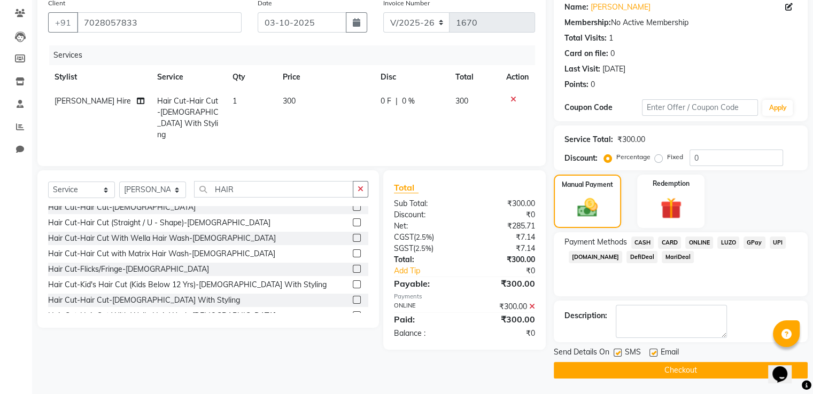
click at [697, 373] on button "Checkout" at bounding box center [681, 370] width 254 height 17
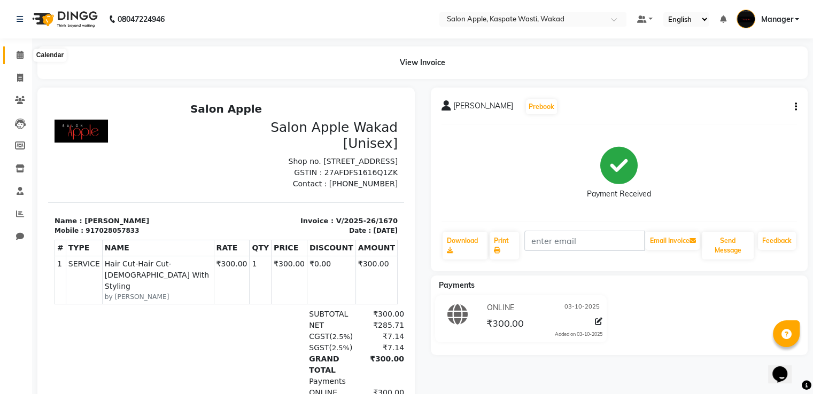
click at [17, 53] on icon at bounding box center [20, 55] width 7 height 8
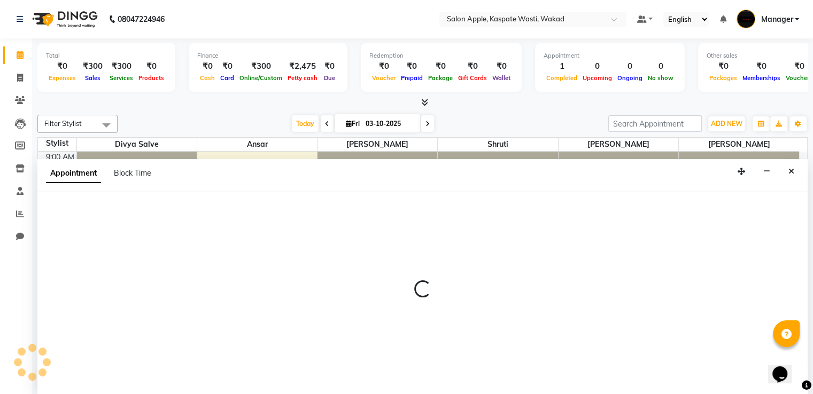
scroll to position [1, 0]
select select "88767"
select select "720"
select select "tentative"
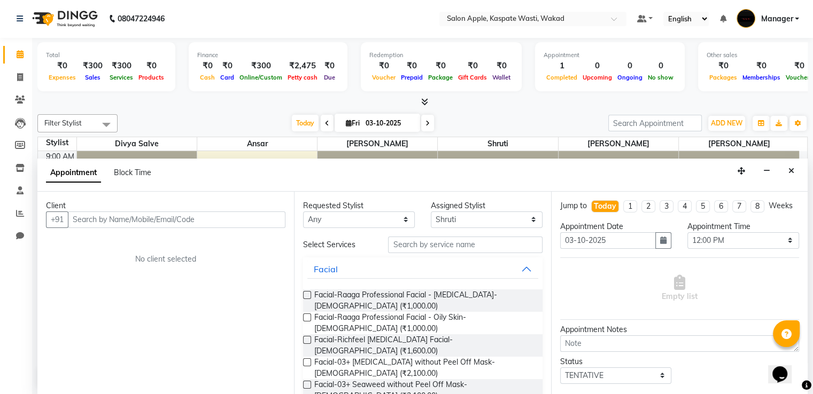
scroll to position [0, 0]
drag, startPoint x: 791, startPoint y: 174, endPoint x: 744, endPoint y: 197, distance: 52.6
click at [791, 176] on button "Close" at bounding box center [790, 172] width 15 height 17
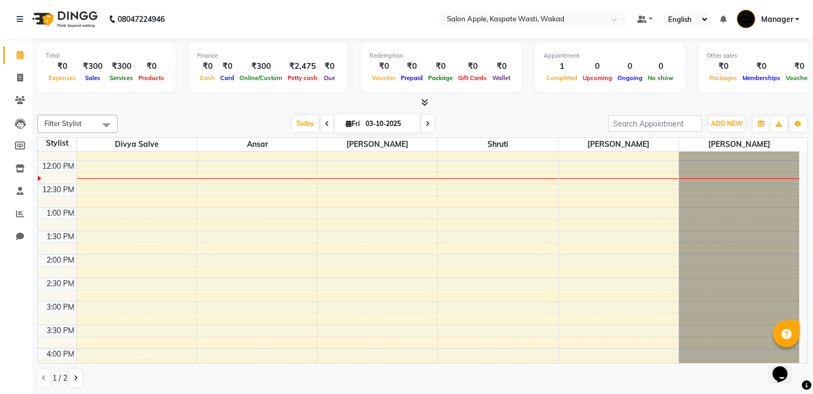
scroll to position [374, 0]
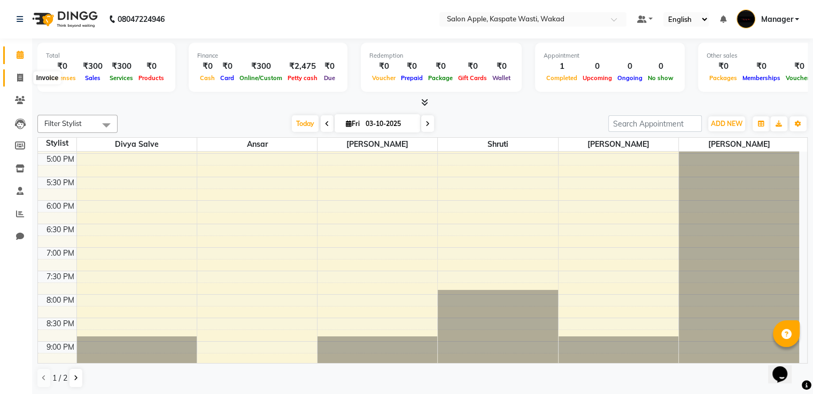
click at [15, 71] on link "Invoice" at bounding box center [16, 78] width 26 height 18
select select "service"
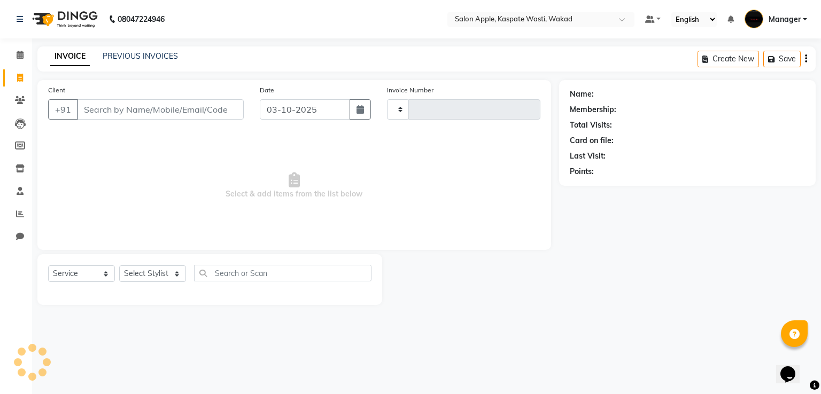
type input "1671"
select select "7956"
click at [167, 273] on select "Select Stylist" at bounding box center [152, 274] width 67 height 17
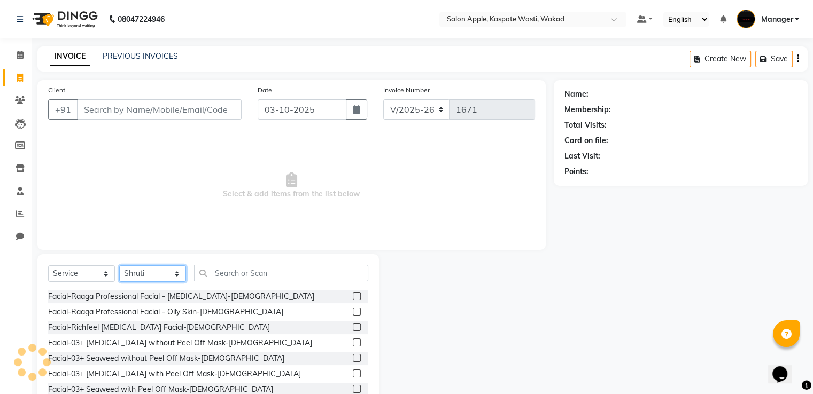
select select "80185"
click at [119, 266] on select "Select Stylist Ansar Divya salve [PERSON_NAME] [PERSON_NAME] 1 Manager [PERSON_…" at bounding box center [152, 274] width 67 height 17
click at [227, 277] on input "text" at bounding box center [281, 273] width 174 height 17
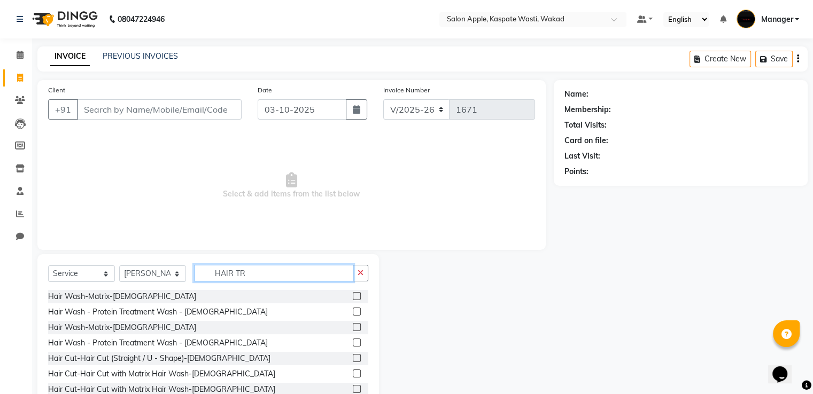
type input "HAIR TR"
click at [353, 359] on label at bounding box center [357, 358] width 8 height 8
click at [353, 359] on input "checkbox" at bounding box center [356, 358] width 7 height 7
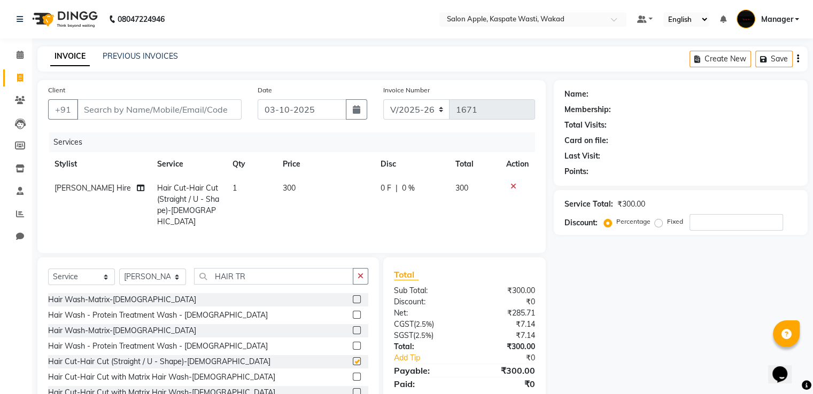
checkbox input "false"
click at [118, 102] on input "Client" at bounding box center [159, 109] width 165 height 20
type input "9"
type input "0"
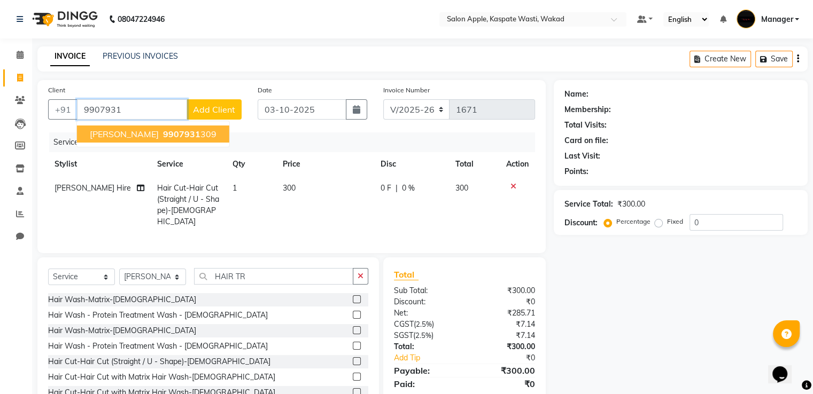
click at [136, 137] on span "[PERSON_NAME]" at bounding box center [124, 134] width 69 height 11
type input "9907931309"
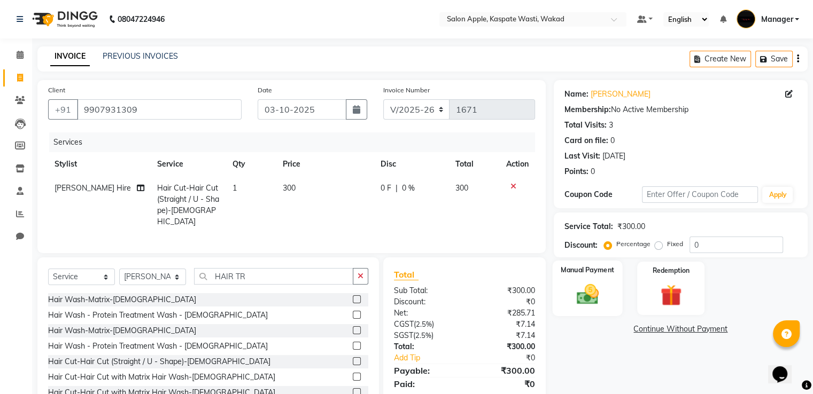
click at [585, 276] on div "Manual Payment" at bounding box center [587, 288] width 70 height 55
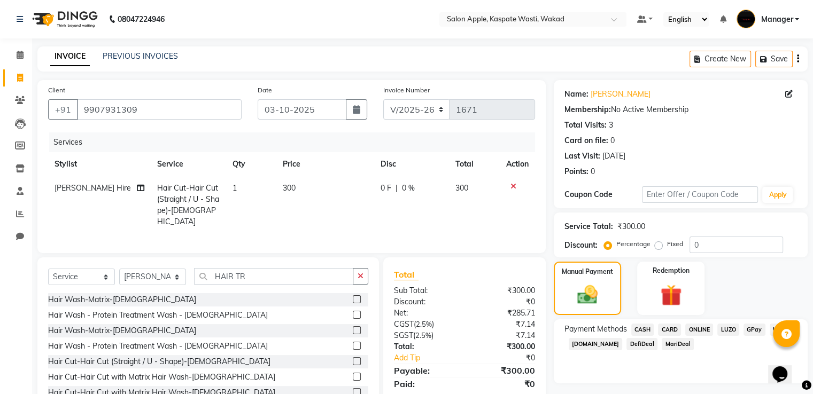
click at [707, 327] on span "ONLINE" at bounding box center [699, 330] width 28 height 12
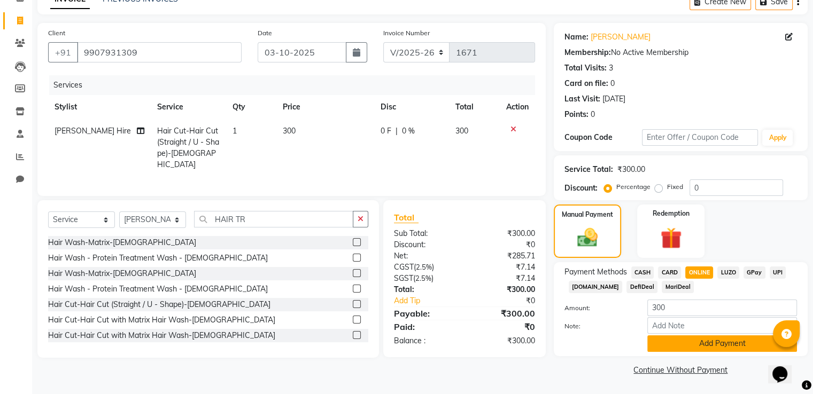
click at [695, 339] on button "Add Payment" at bounding box center [722, 344] width 150 height 17
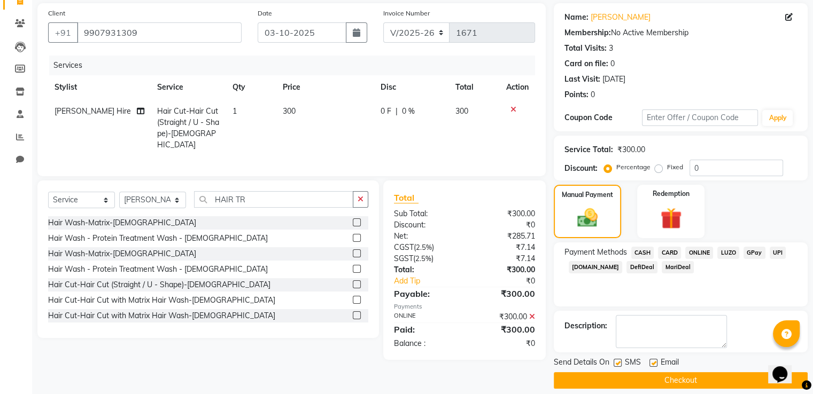
scroll to position [87, 0]
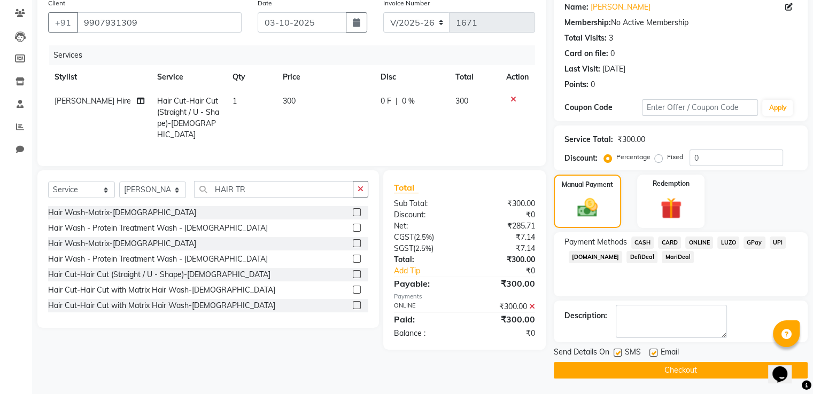
click at [693, 363] on button "Checkout" at bounding box center [681, 370] width 254 height 17
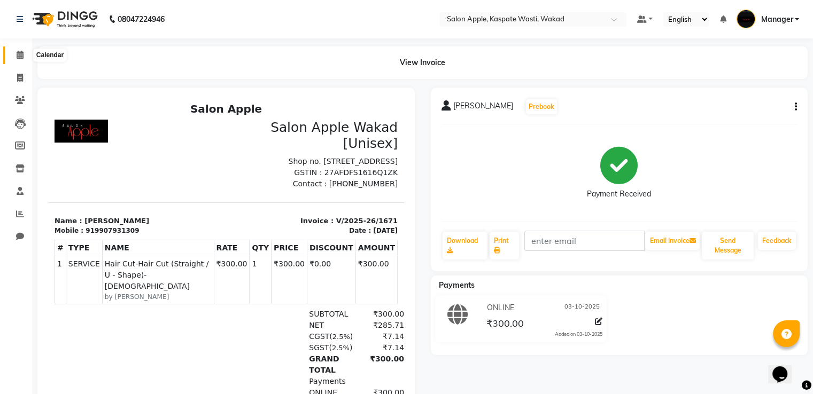
click at [18, 56] on icon at bounding box center [20, 55] width 7 height 8
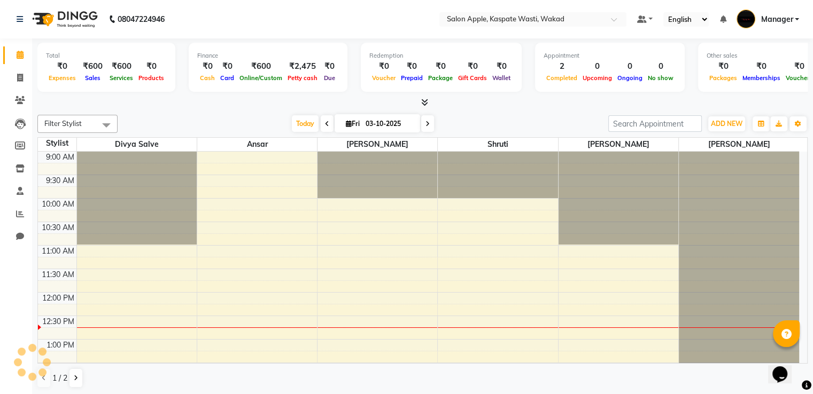
scroll to position [141, 0]
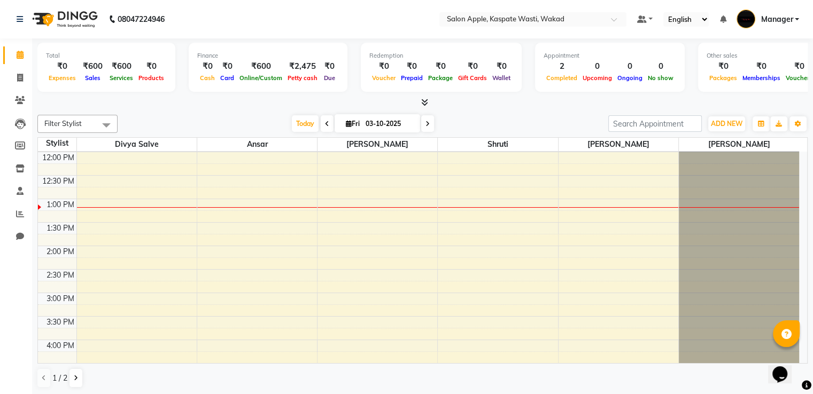
click at [17, 56] on icon at bounding box center [20, 55] width 7 height 8
